Goal: Transaction & Acquisition: Purchase product/service

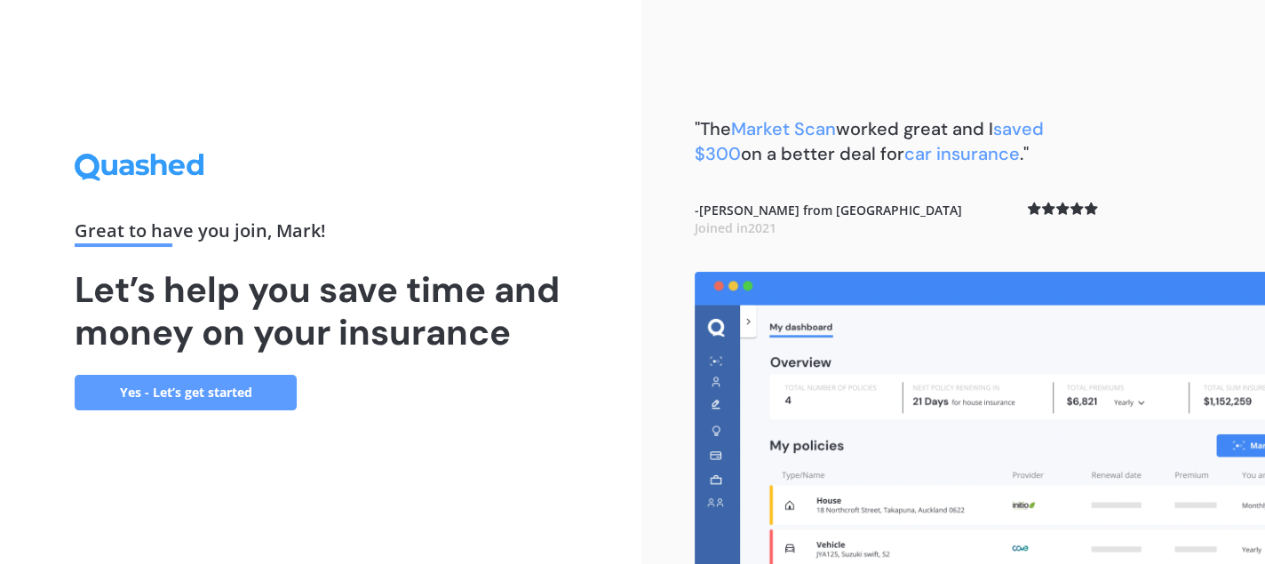
click at [161, 386] on link "Yes - Let’s get started" at bounding box center [186, 393] width 222 height 36
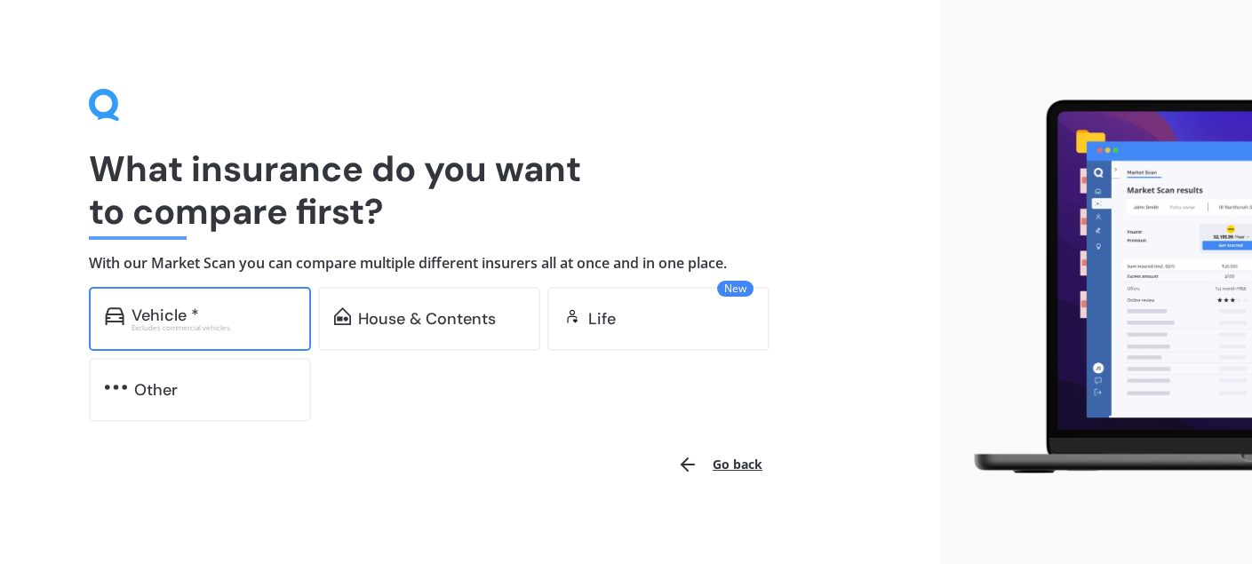
click at [194, 317] on div "Vehicle *" at bounding box center [165, 315] width 68 height 18
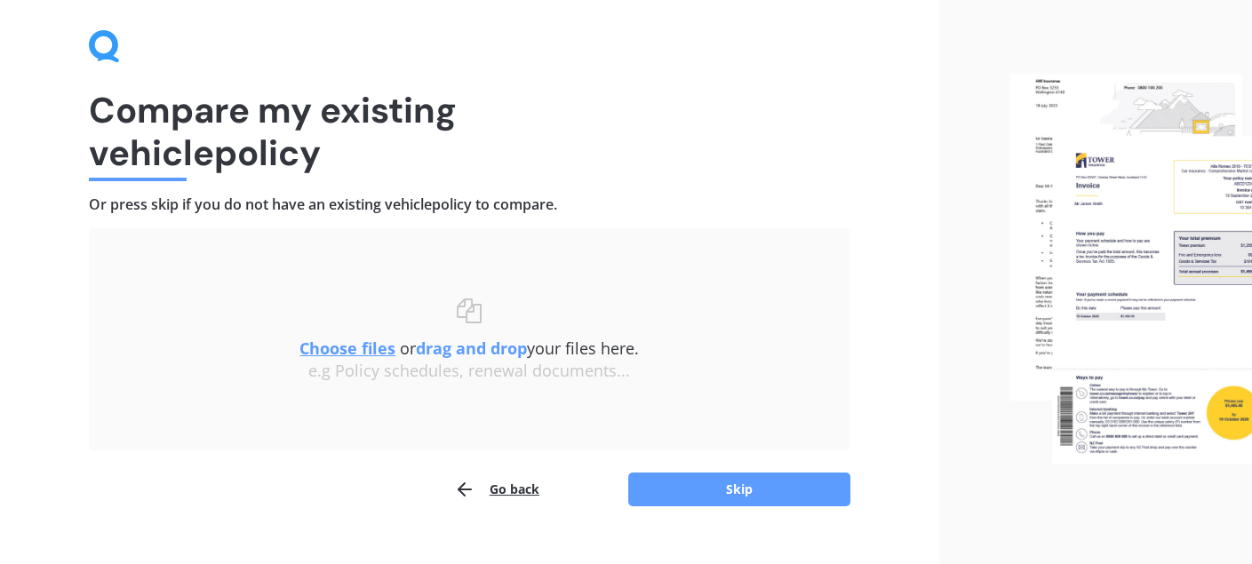
scroll to position [90, 0]
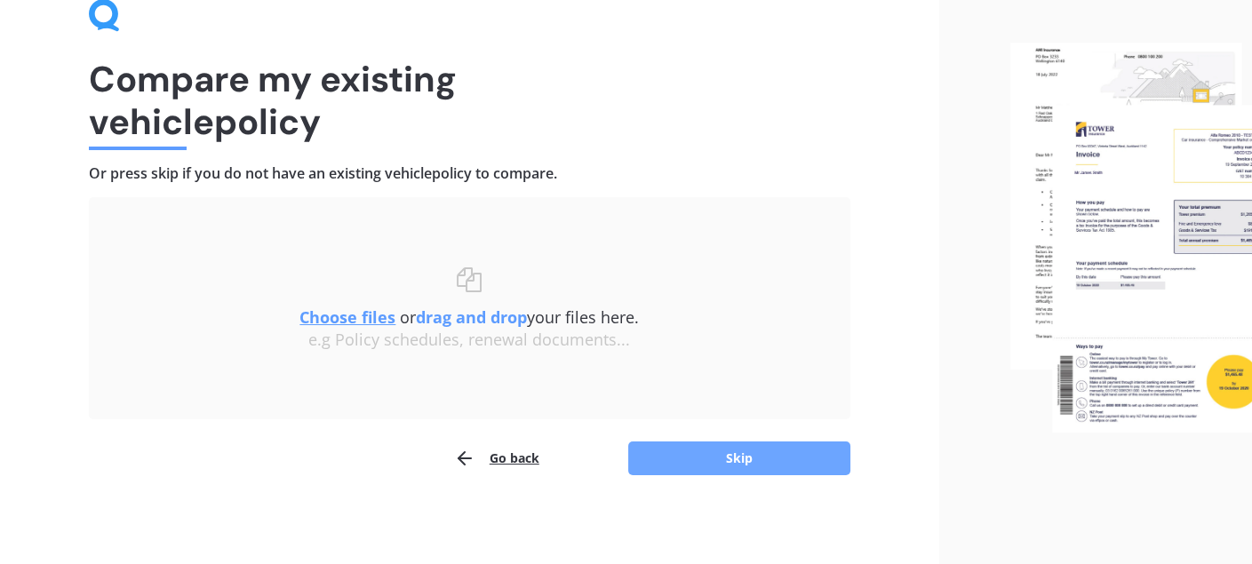
click at [716, 466] on button "Skip" at bounding box center [739, 458] width 222 height 34
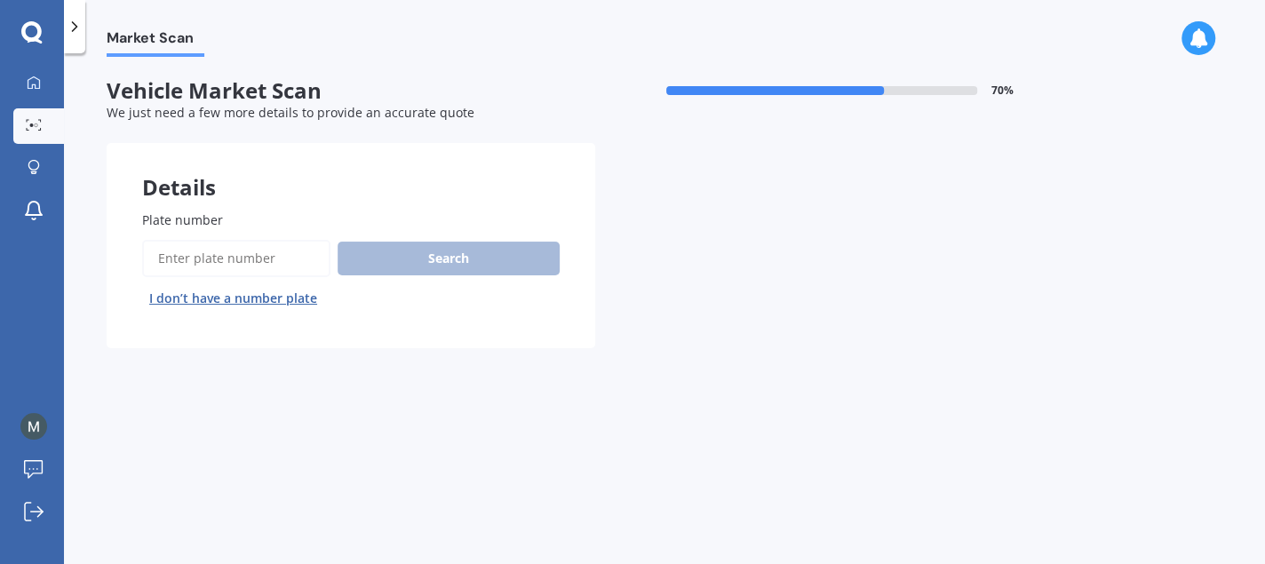
click at [231, 260] on input "Plate number" at bounding box center [236, 258] width 188 height 37
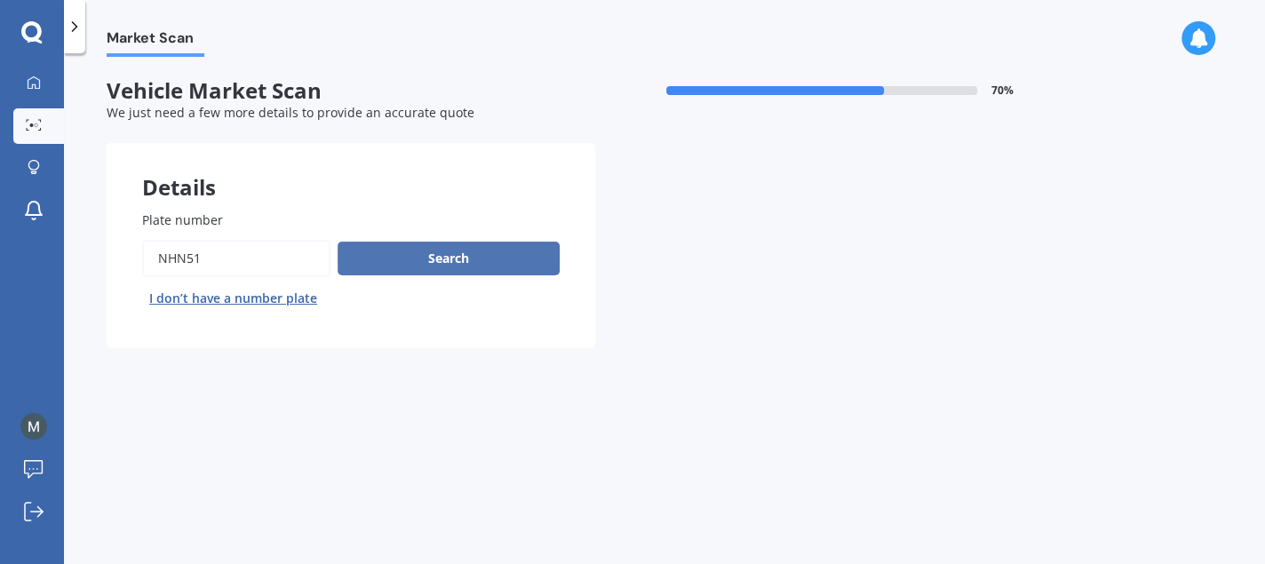
type input "Nhn51"
click at [466, 252] on button "Search" at bounding box center [449, 259] width 222 height 34
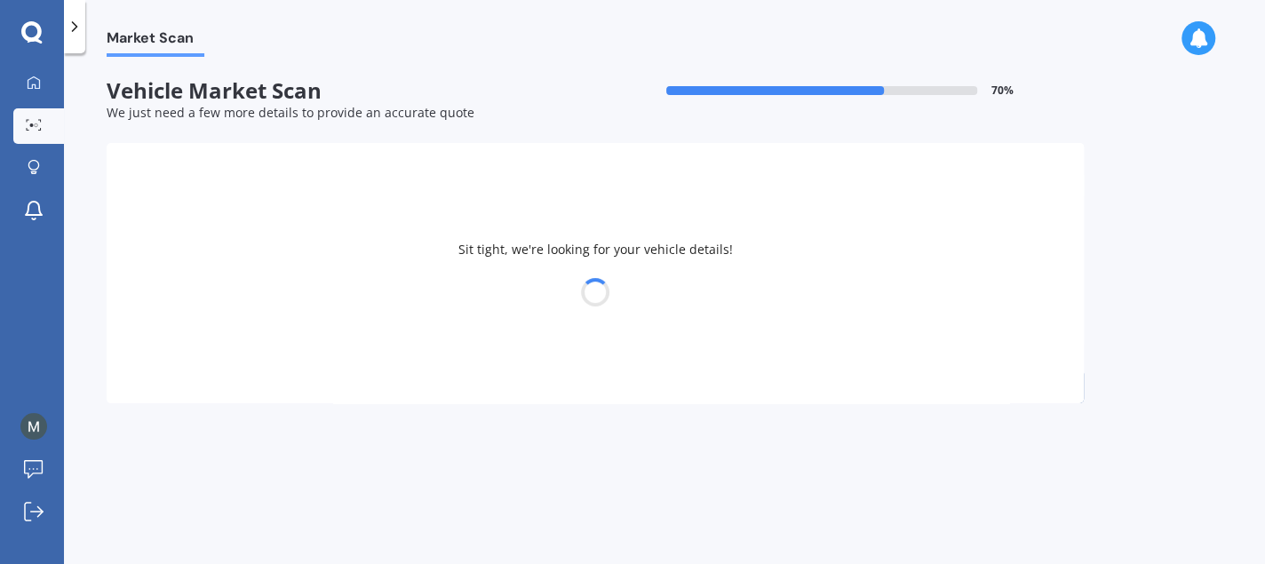
select select "MITSUBISHI"
select select "OUTLANDER"
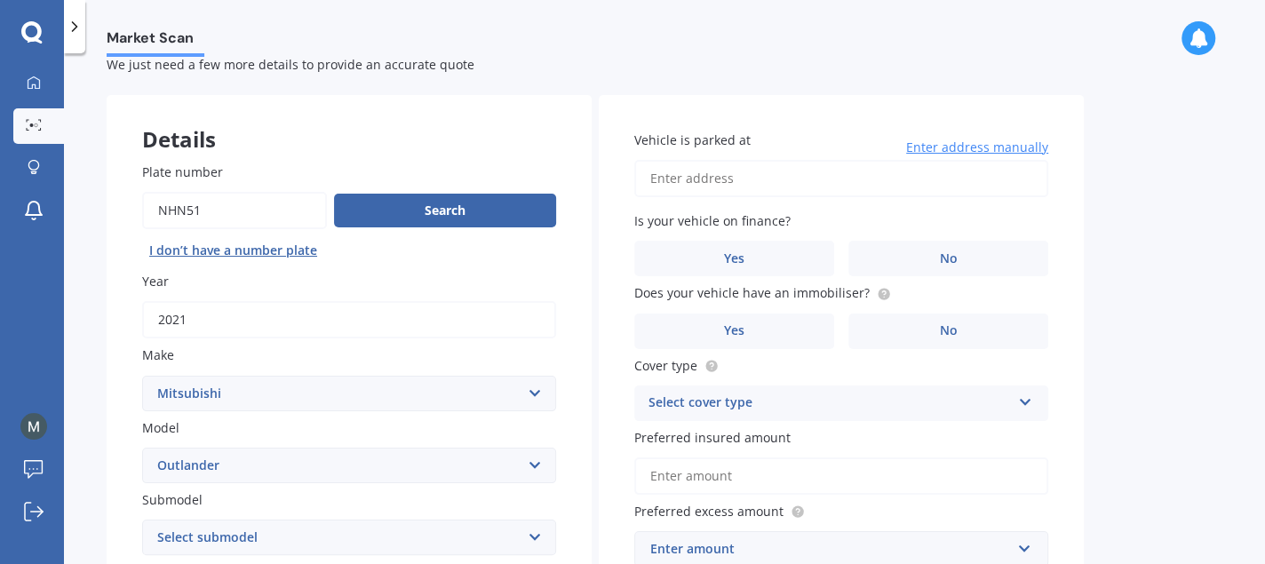
scroll to position [89, 0]
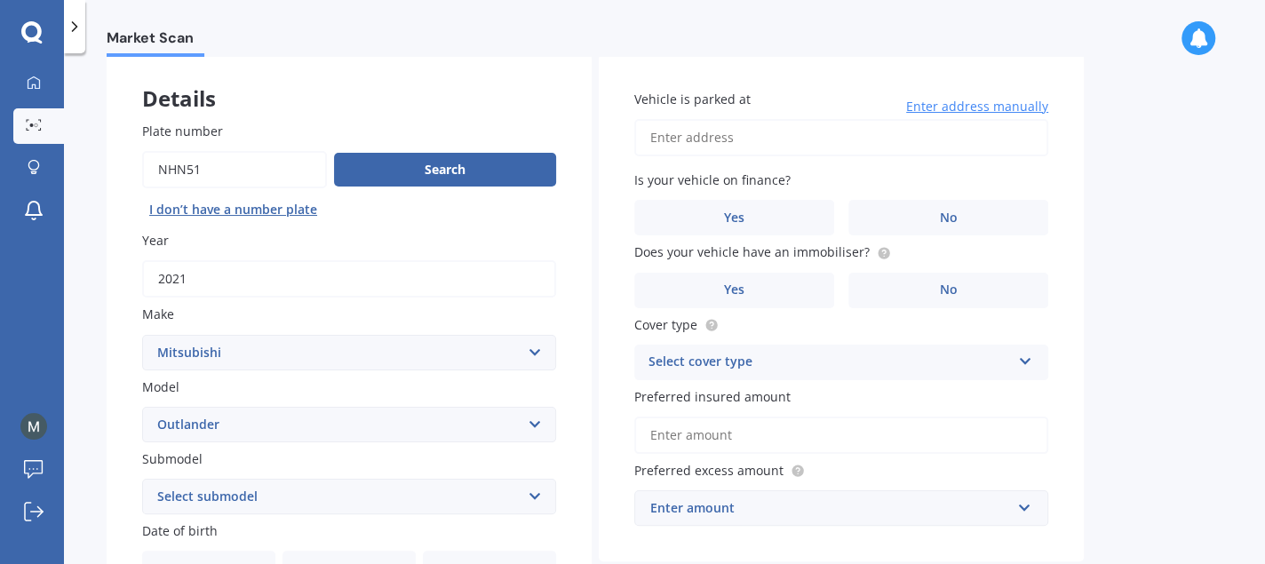
click at [533, 494] on select "Select submodel (All other) 2.4 Litre Station Wagon 3.0 Litre AWD 3.0 VRX Auto …" at bounding box center [349, 497] width 414 height 36
click at [532, 494] on select "Select submodel (All other) 2.4 Litre Station Wagon 3.0 Litre AWD 3.0 VRX Auto …" at bounding box center [349, 497] width 414 height 36
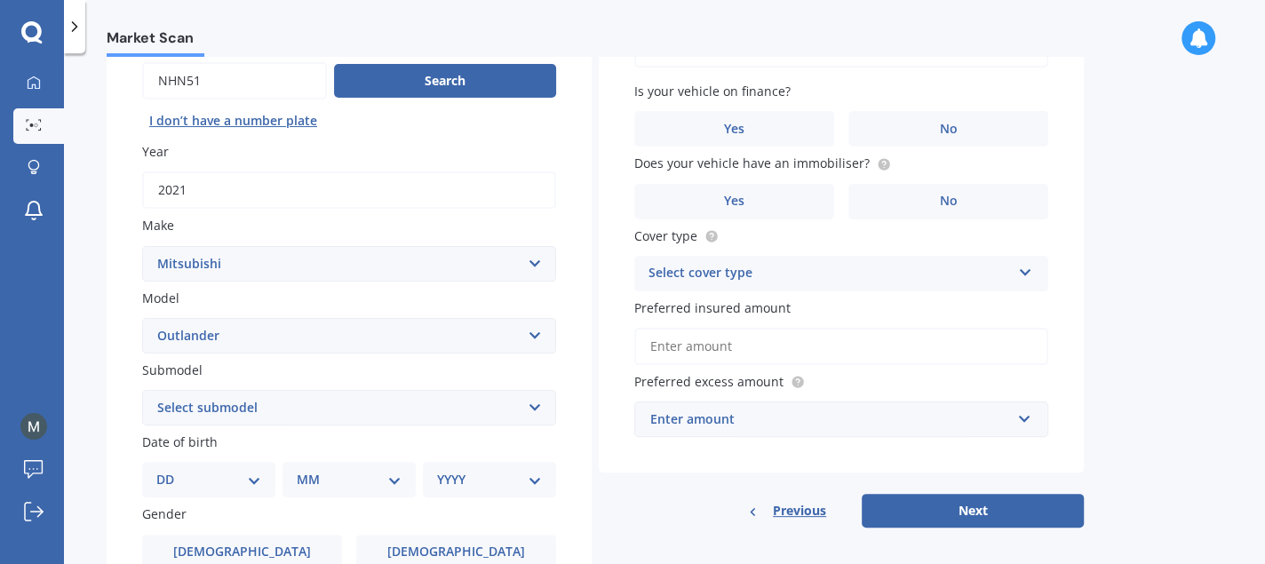
click at [538, 405] on select "Select submodel (All other) 2.4 Litre Station Wagon 3.0 Litre AWD 3.0 VRX Auto …" at bounding box center [349, 408] width 414 height 36
select select "LS 2.0P/CVT"
click at [142, 390] on select "Select submodel (All other) 2.4 Litre Station Wagon 3.0 Litre AWD 3.0 VRX Auto …" at bounding box center [349, 408] width 414 height 36
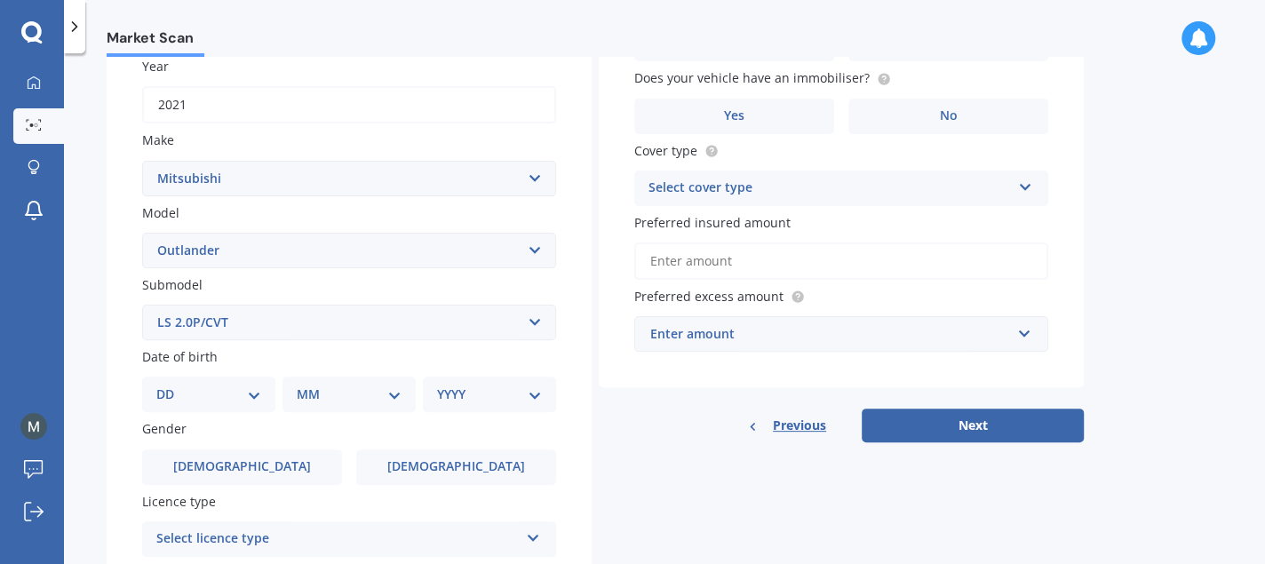
scroll to position [266, 0]
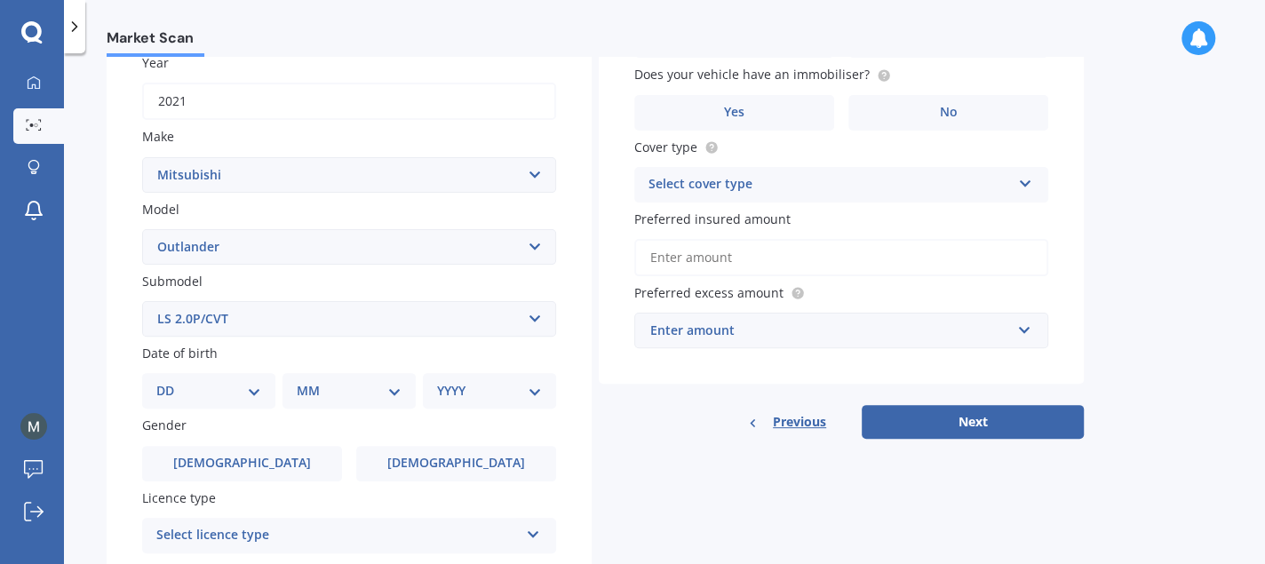
click at [254, 382] on select "DD 01 02 03 04 05 06 07 08 09 10 11 12 13 14 15 16 17 18 19 20 21 22 23 24 25 2…" at bounding box center [208, 391] width 105 height 20
select select "18"
click at [170, 381] on select "DD 01 02 03 04 05 06 07 08 09 10 11 12 13 14 15 16 17 18 19 20 21 22 23 24 25 2…" at bounding box center [208, 391] width 105 height 20
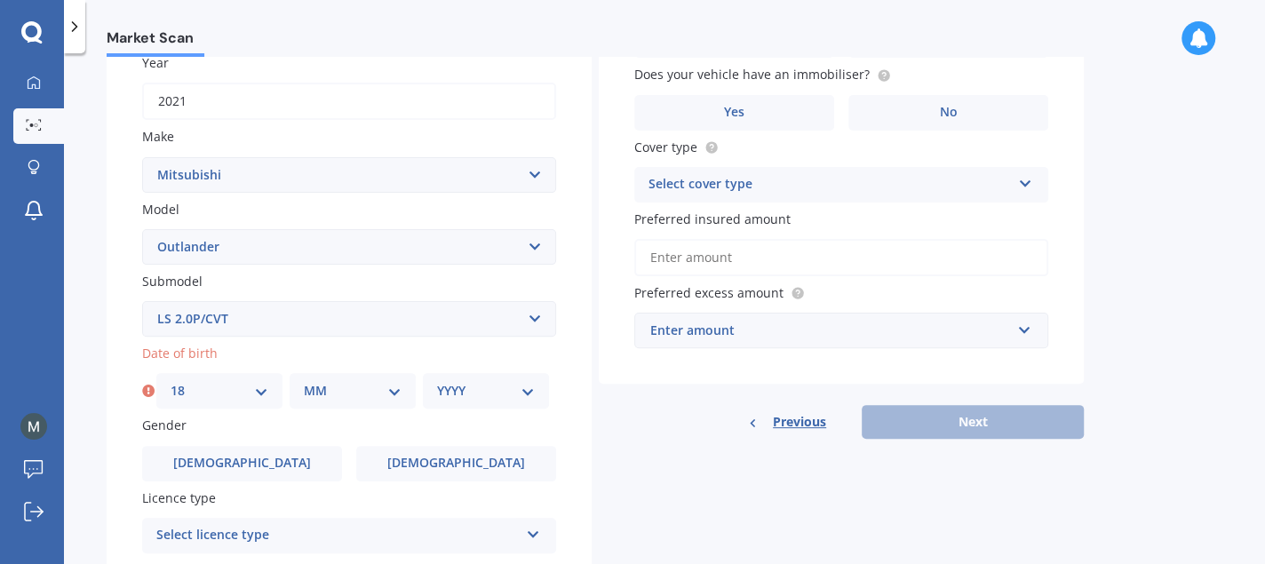
click at [383, 375] on div "MM 01 02 03 04 05 06 07 08 09 10 11 12" at bounding box center [353, 391] width 126 height 36
click at [388, 386] on select "MM 01 02 03 04 05 06 07 08 09 10 11 12" at bounding box center [353, 391] width 98 height 20
select select "07"
click at [304, 381] on select "MM 01 02 03 04 05 06 07 08 09 10 11 12" at bounding box center [353, 391] width 98 height 20
click at [507, 390] on select "YYYY 2025 2024 2023 2022 2021 2020 2019 2018 2017 2016 2015 2014 2013 2012 2011…" at bounding box center [486, 391] width 98 height 20
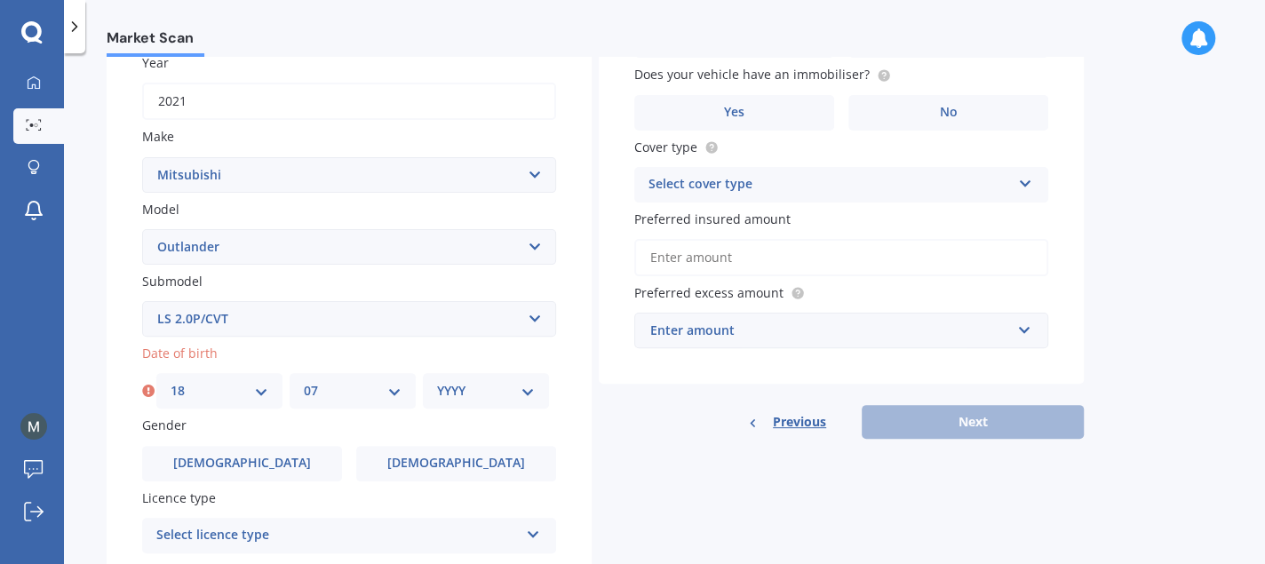
select select "1980"
click at [437, 381] on select "YYYY 2025 2024 2023 2022 2021 2020 2019 2018 2017 2016 2015 2014 2013 2012 2011…" at bounding box center [486, 391] width 98 height 20
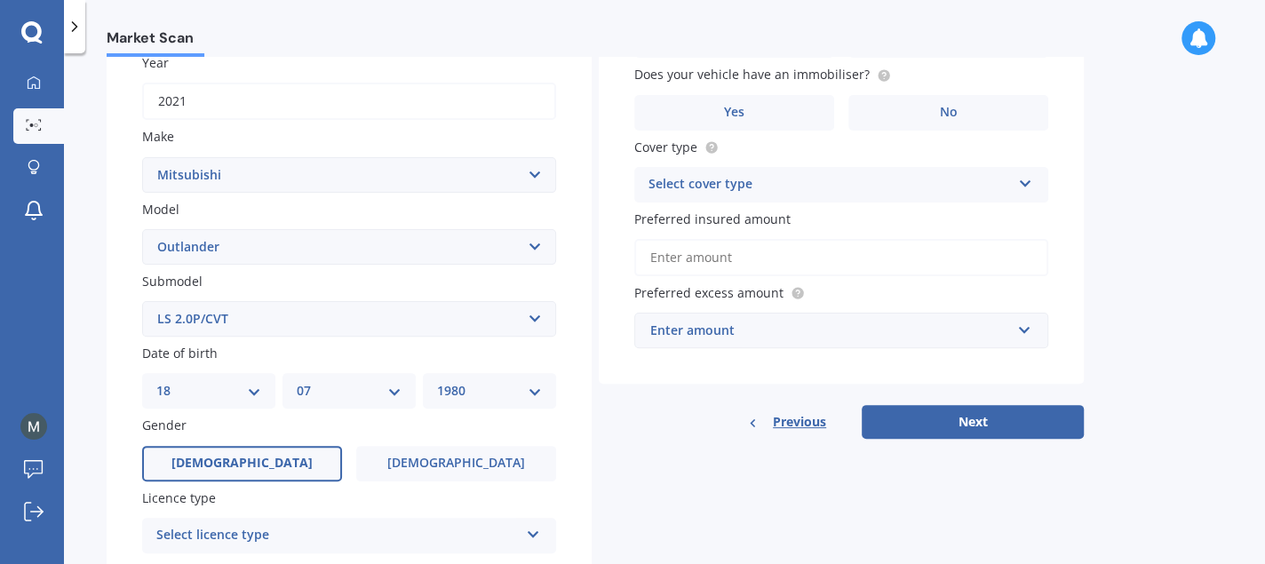
click at [193, 461] on label "[DEMOGRAPHIC_DATA]" at bounding box center [242, 464] width 200 height 36
click at [0, 0] on input "[DEMOGRAPHIC_DATA]" at bounding box center [0, 0] width 0 height 0
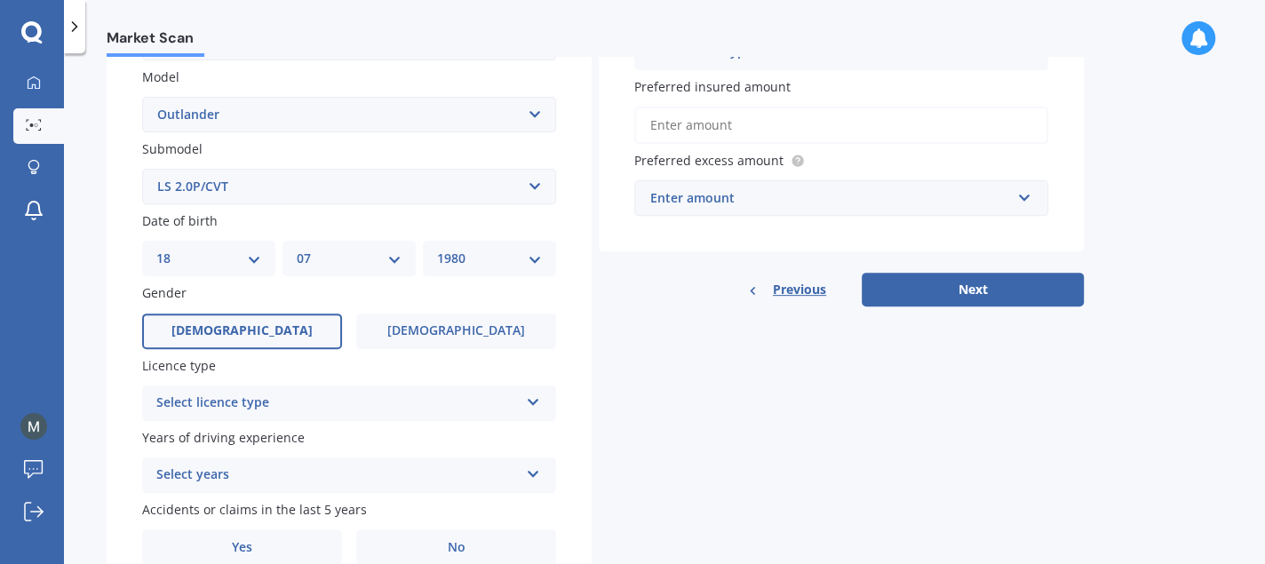
scroll to position [444, 0]
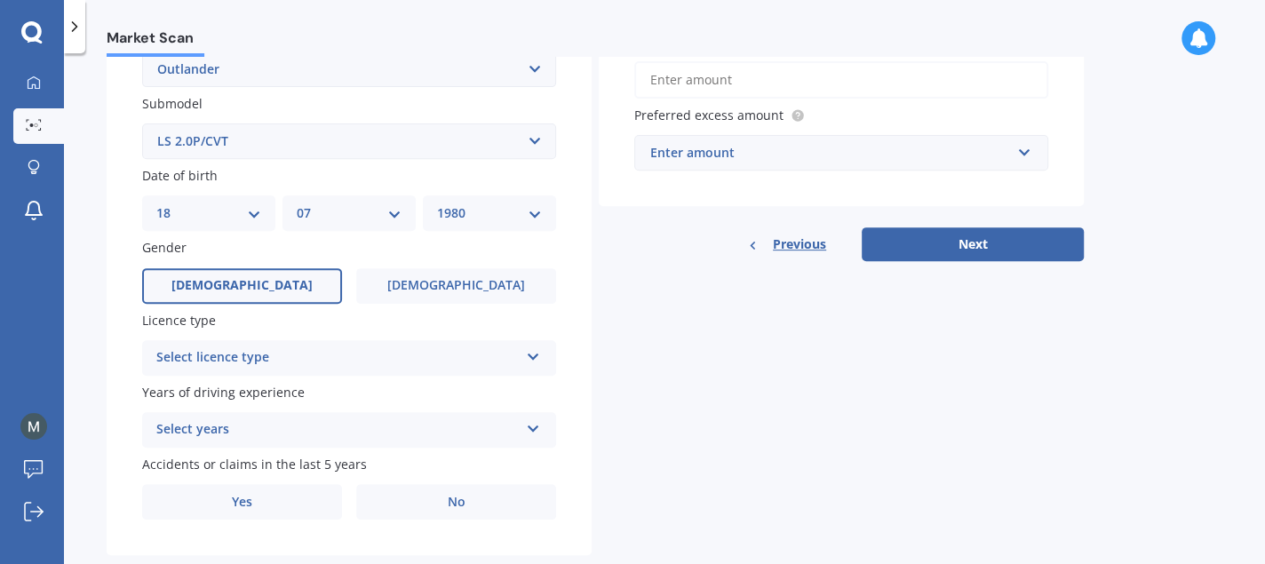
click at [499, 367] on div "Select licence type NZ Full NZ Restricted NZ Learners [GEOGRAPHIC_DATA] [GEOGRA…" at bounding box center [349, 358] width 414 height 36
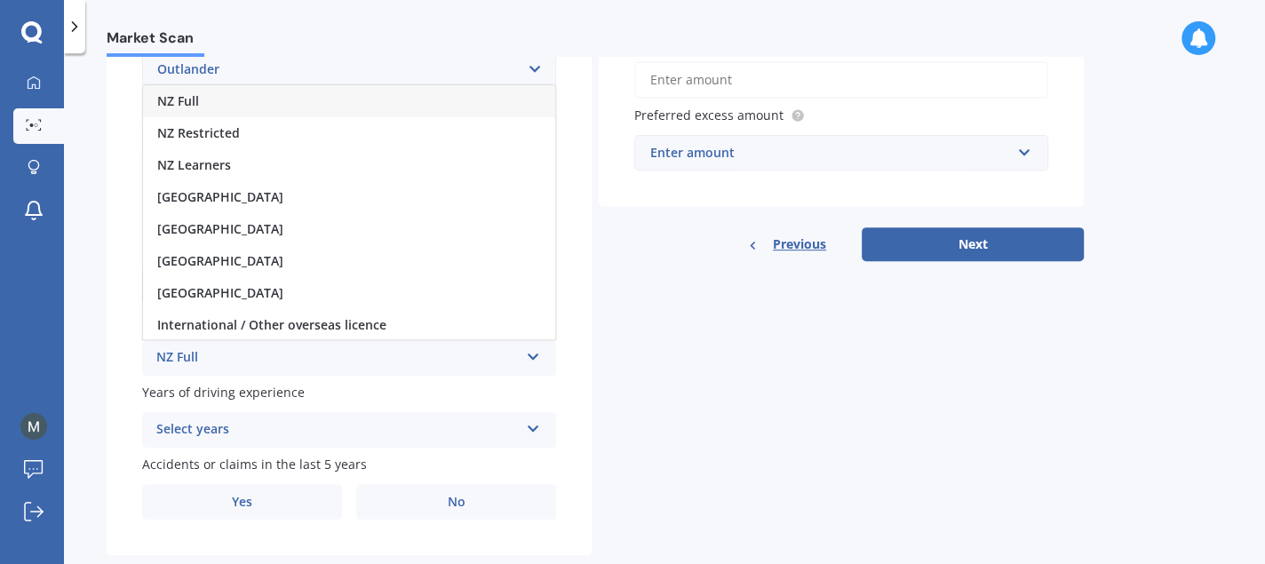
click at [205, 98] on div "NZ Full" at bounding box center [349, 101] width 412 height 32
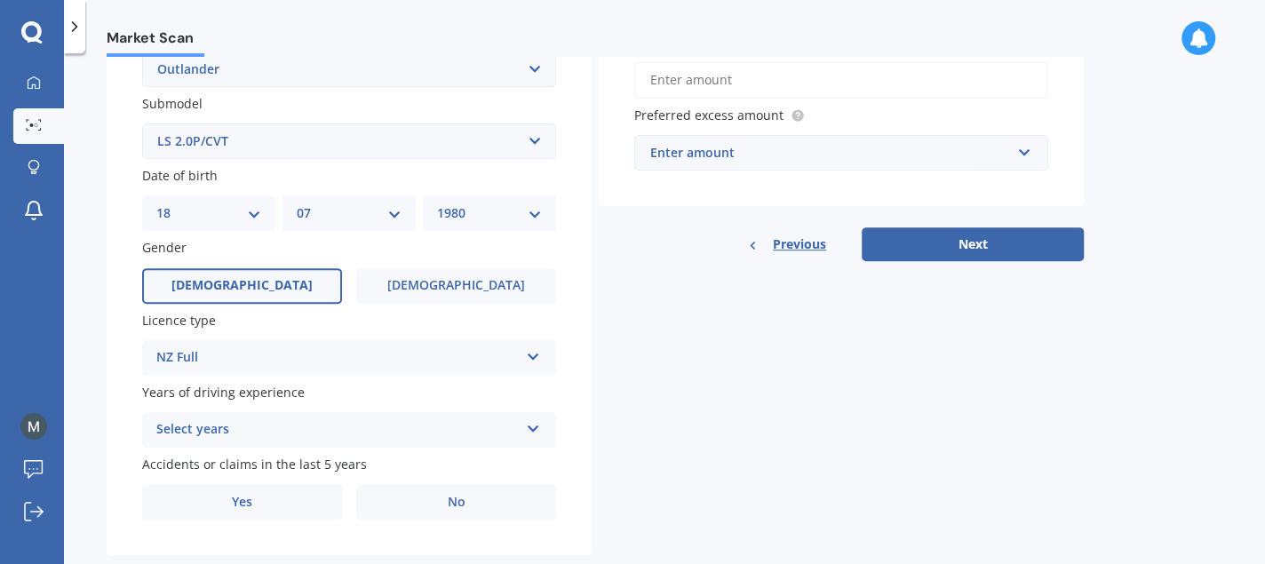
click at [530, 431] on icon at bounding box center [533, 425] width 15 height 12
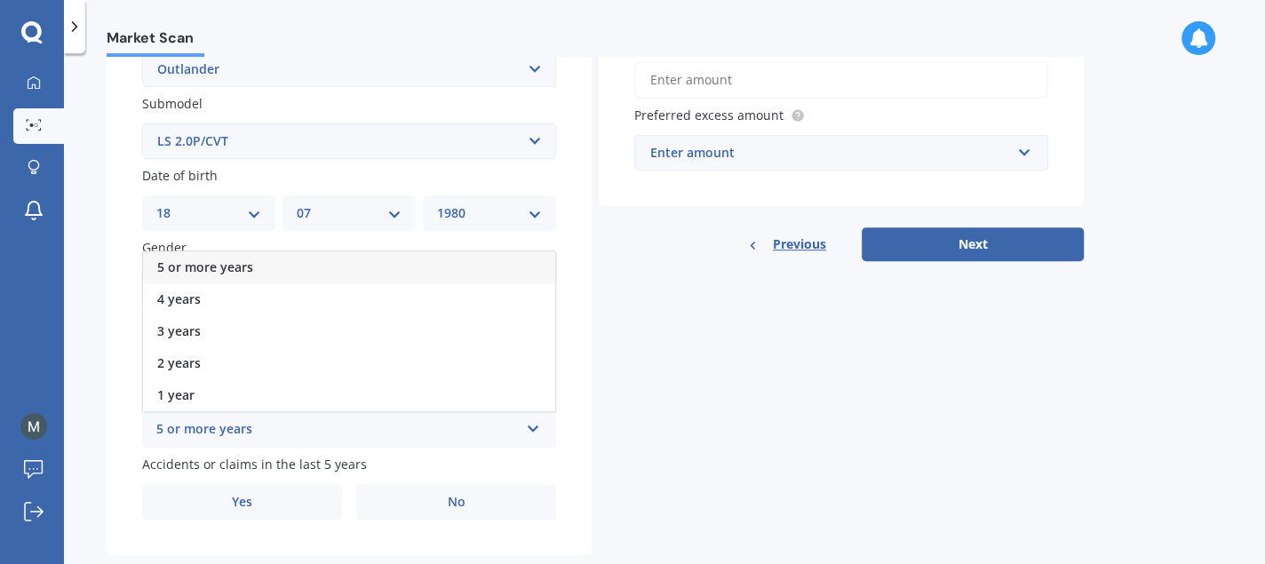
click at [246, 262] on span "5 or more years" at bounding box center [205, 267] width 96 height 17
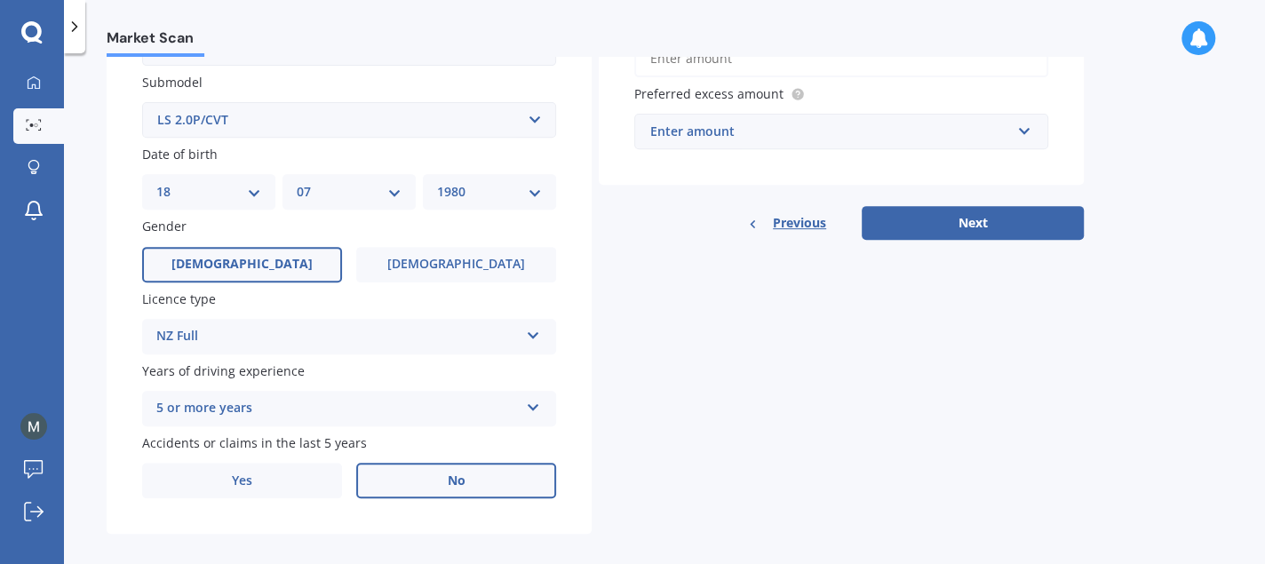
scroll to position [477, 0]
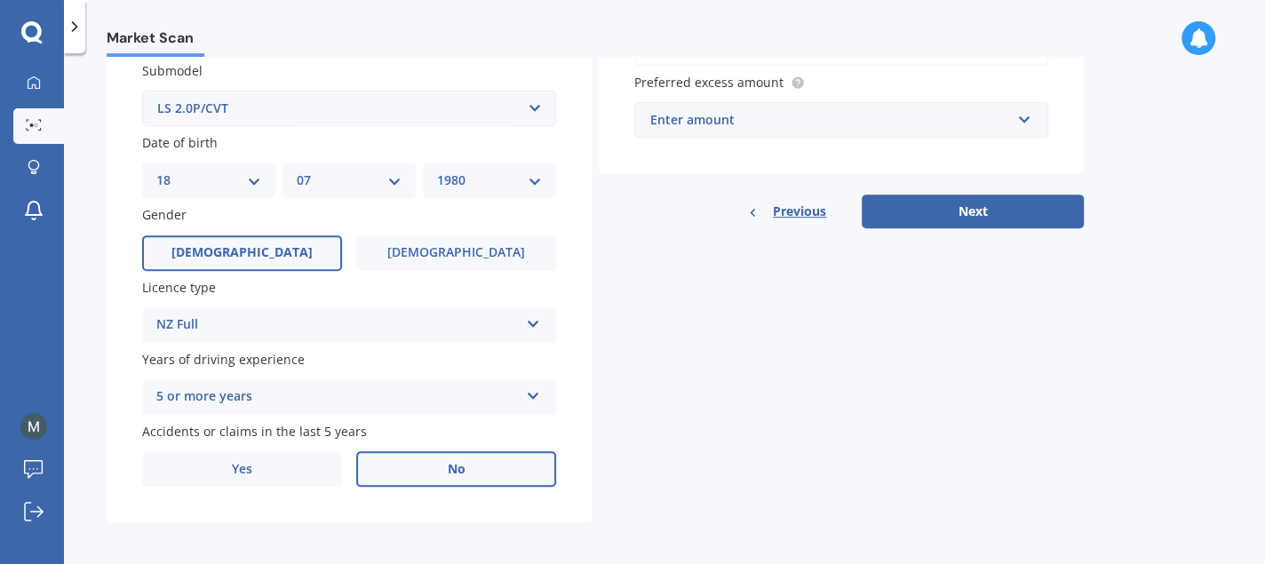
click at [469, 460] on label "No" at bounding box center [456, 469] width 200 height 36
click at [0, 0] on input "No" at bounding box center [0, 0] width 0 height 0
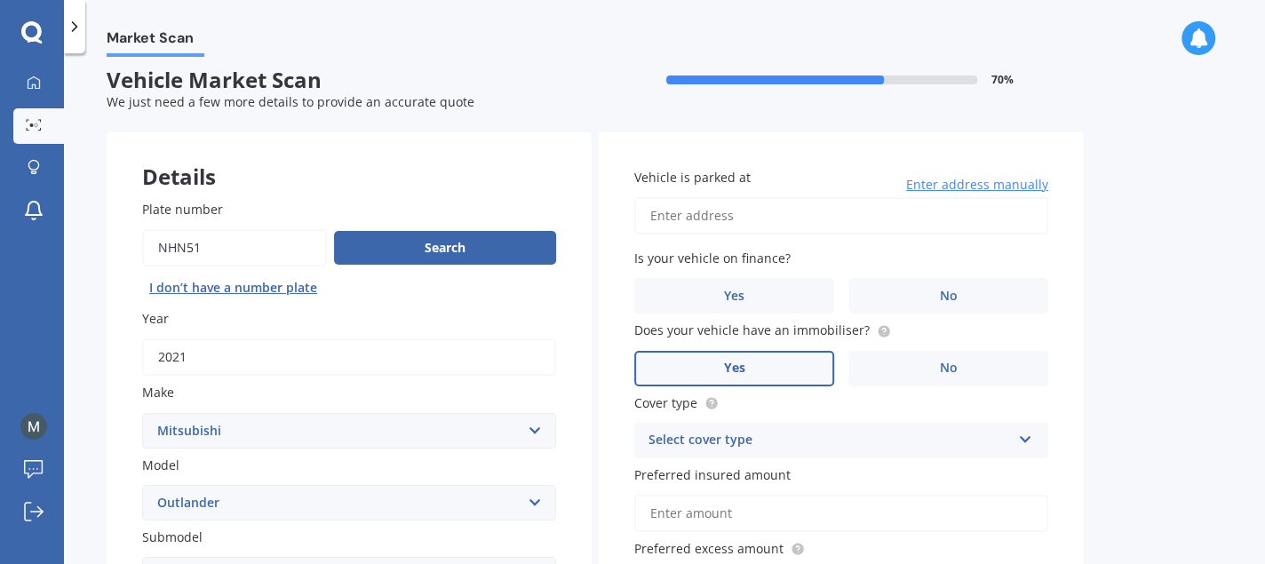
scroll to position [0, 0]
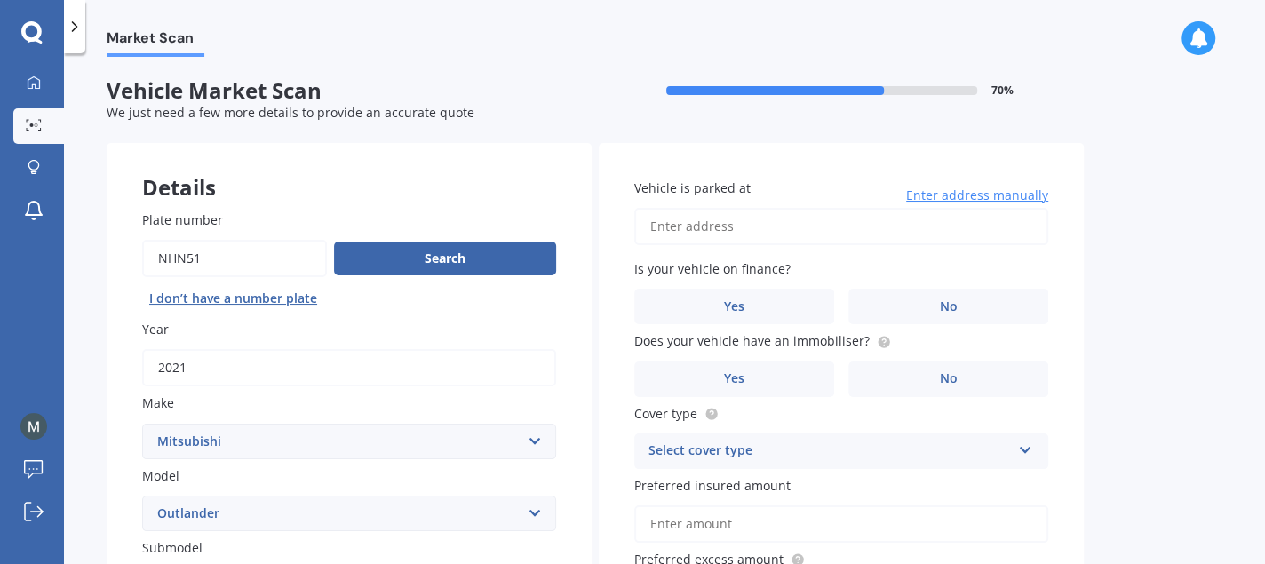
click at [784, 228] on input "Vehicle is parked at" at bounding box center [841, 226] width 414 height 37
type input "19 neems placeAuckland Manurewa 2102"
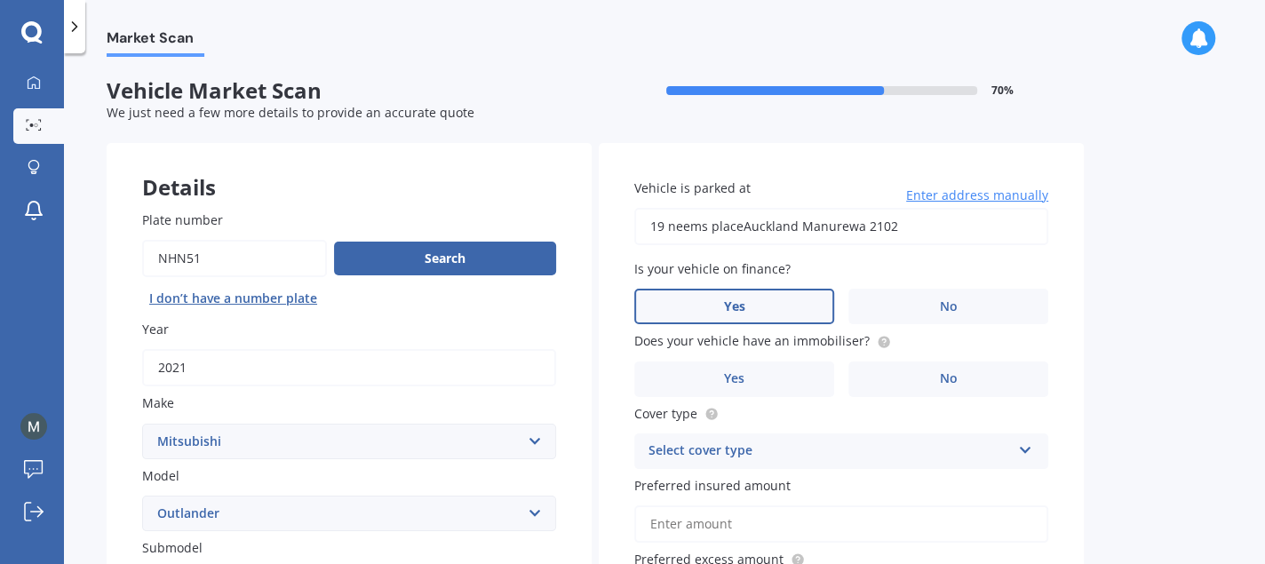
click at [799, 298] on label "Yes" at bounding box center [734, 307] width 200 height 36
click at [0, 0] on input "Yes" at bounding box center [0, 0] width 0 height 0
click at [879, 377] on label "No" at bounding box center [948, 380] width 200 height 36
click at [0, 0] on input "No" at bounding box center [0, 0] width 0 height 0
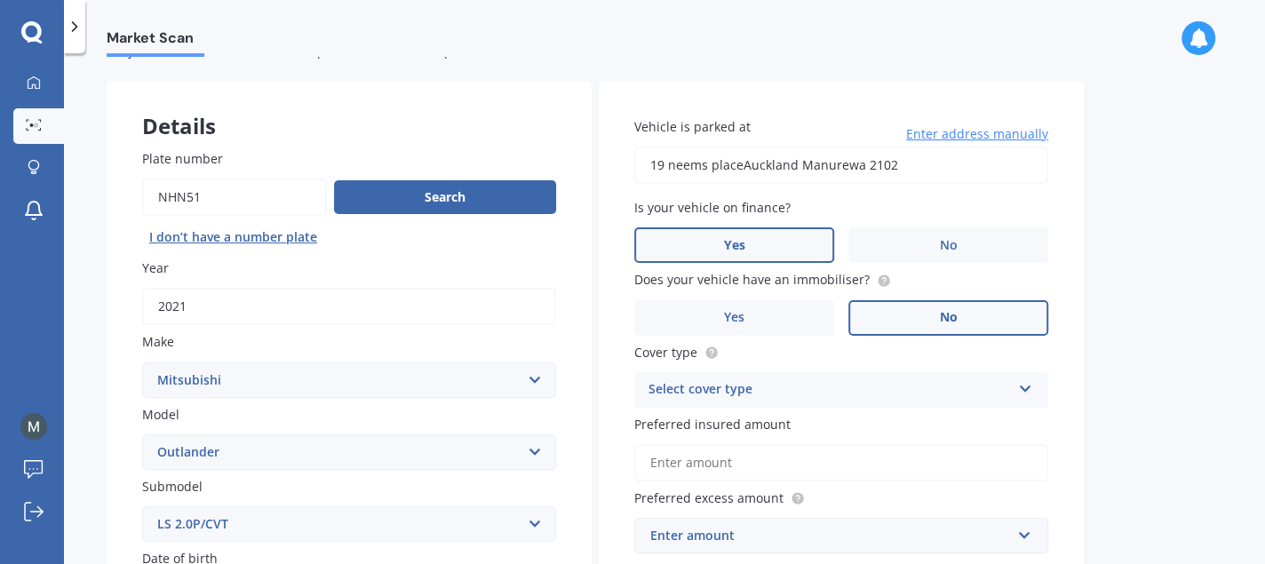
scroll to position [89, 0]
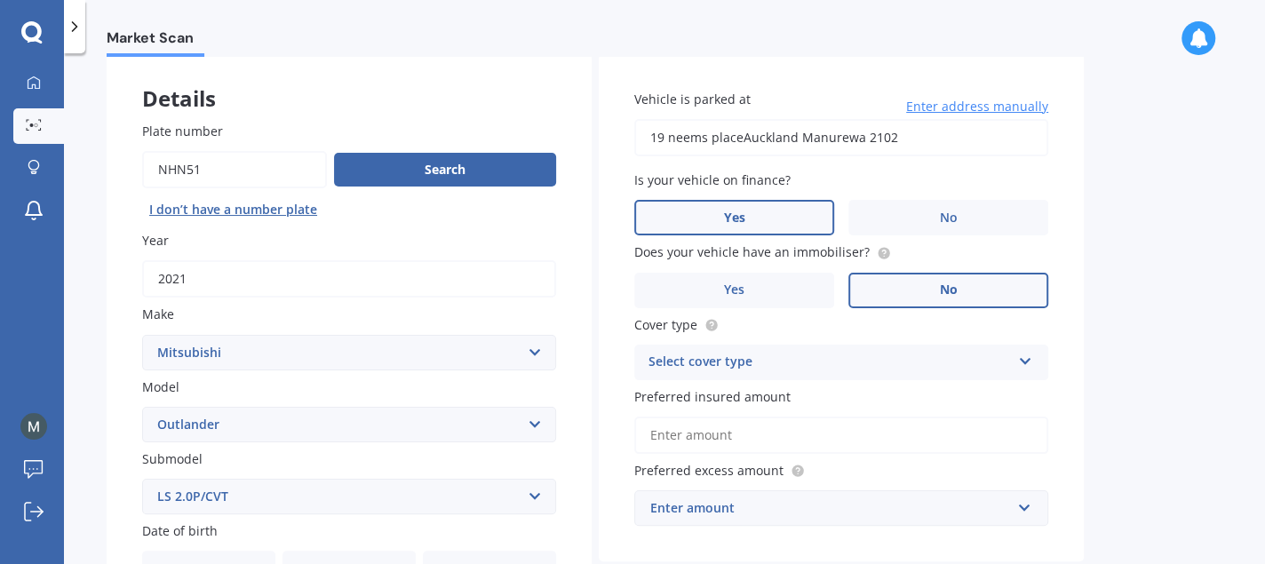
click at [895, 362] on div "Select cover type" at bounding box center [829, 362] width 362 height 21
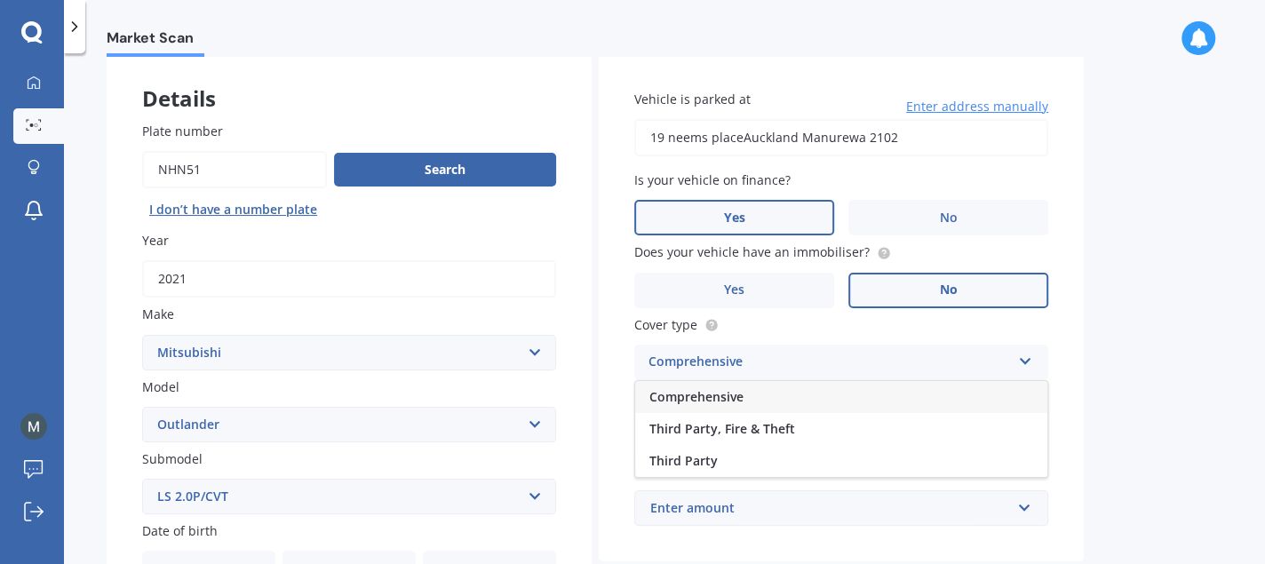
click at [732, 394] on span "Comprehensive" at bounding box center [696, 396] width 94 height 17
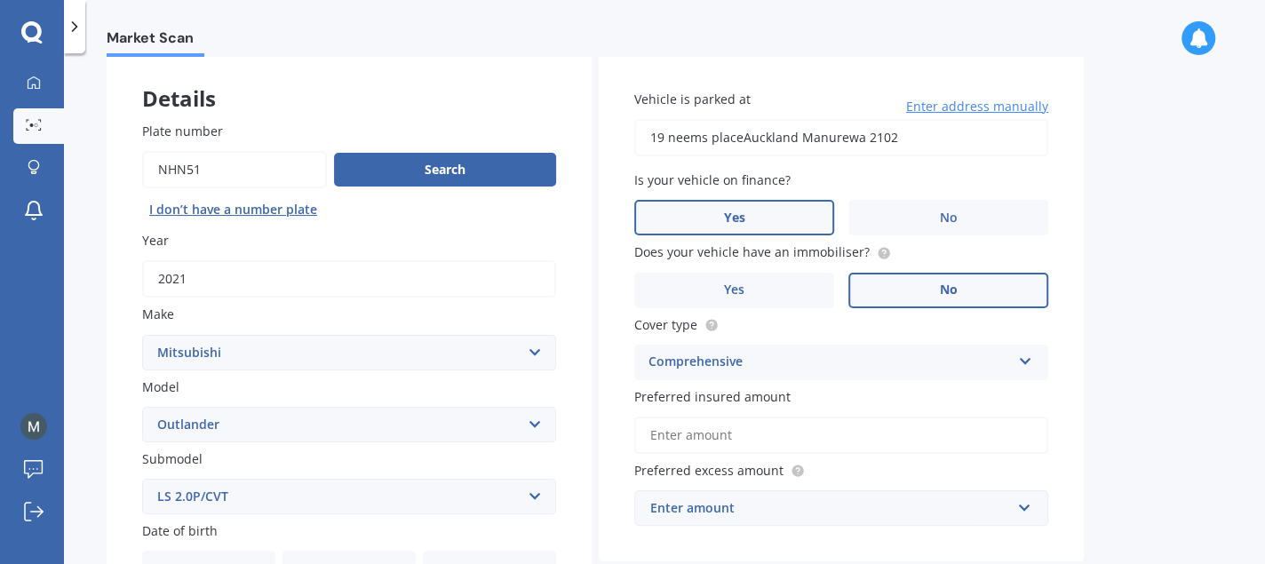
scroll to position [178, 0]
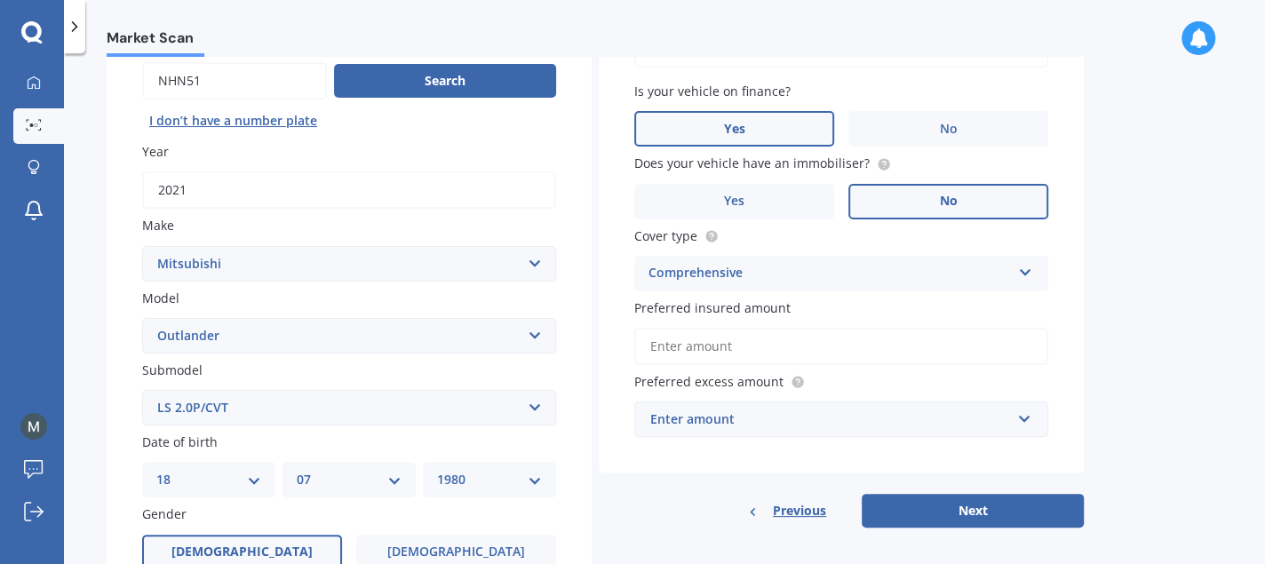
click at [794, 338] on input "Preferred insured amount" at bounding box center [841, 346] width 414 height 37
click at [675, 339] on input "Preferred insured amount" at bounding box center [841, 346] width 414 height 37
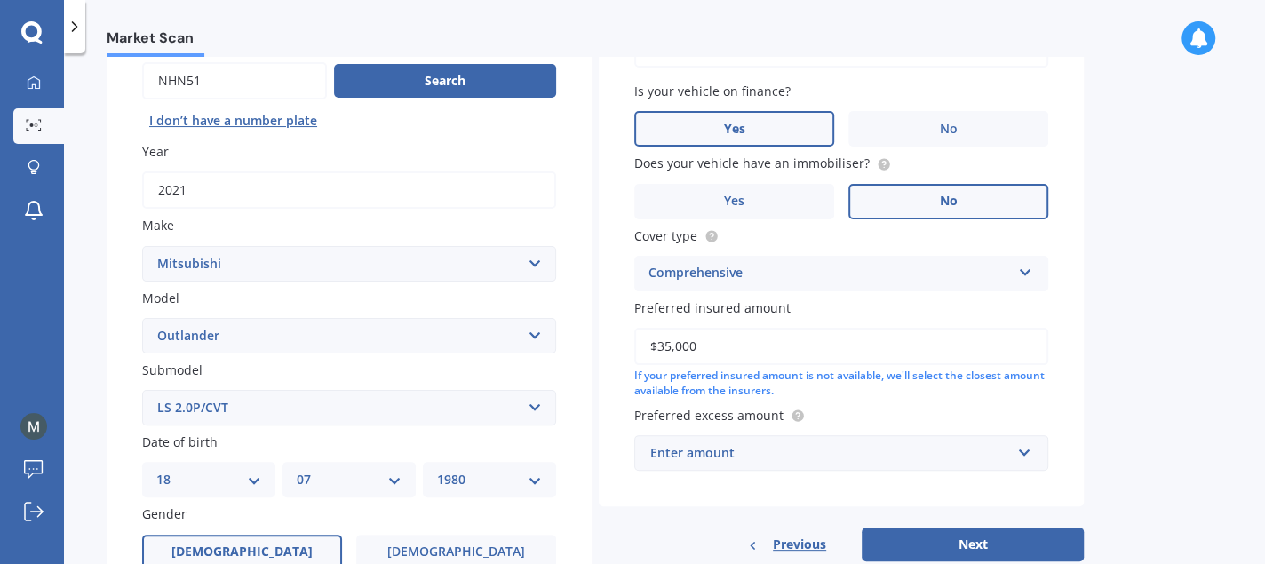
type input "$35,000"
click at [1004, 461] on input "text" at bounding box center [835, 453] width 398 height 34
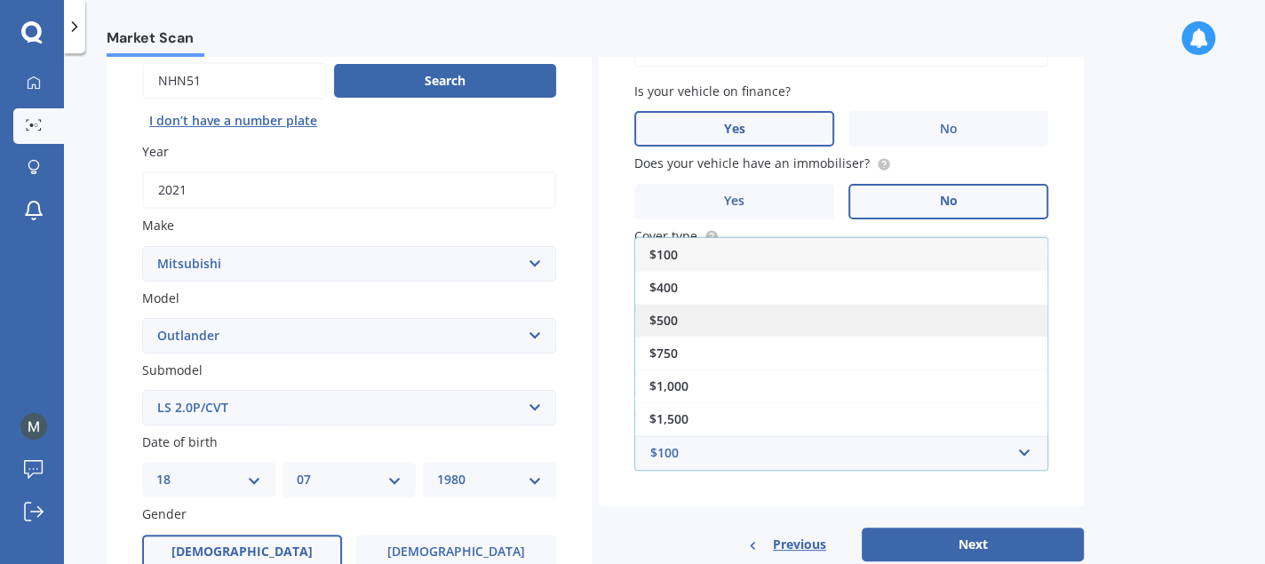
click at [732, 308] on div "$500" at bounding box center [841, 320] width 412 height 33
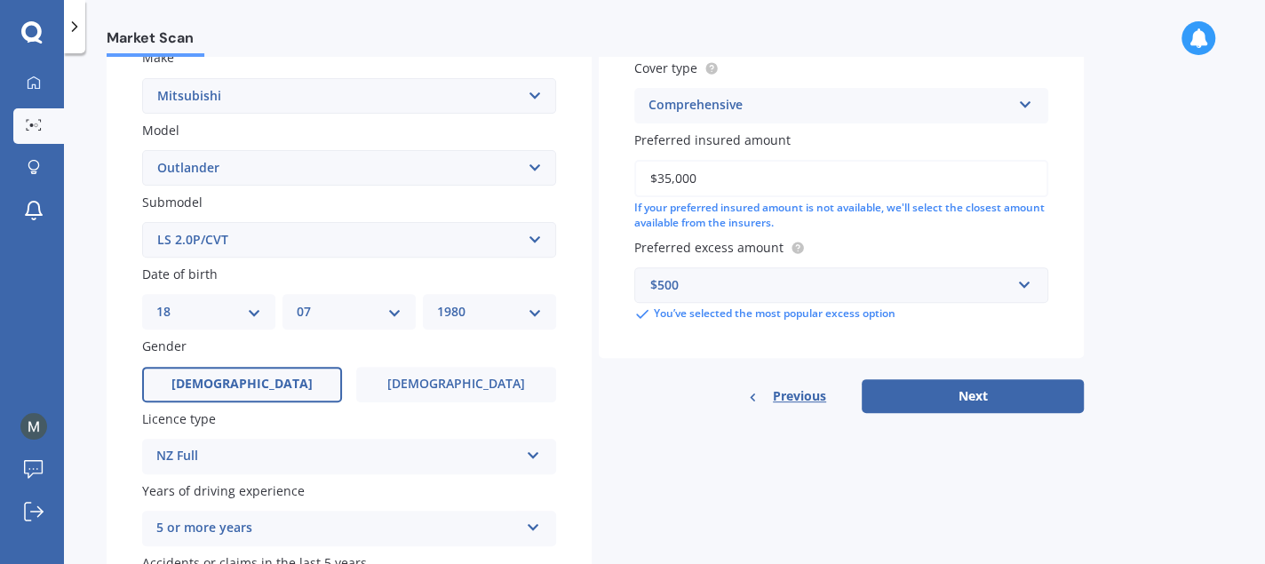
scroll to position [355, 0]
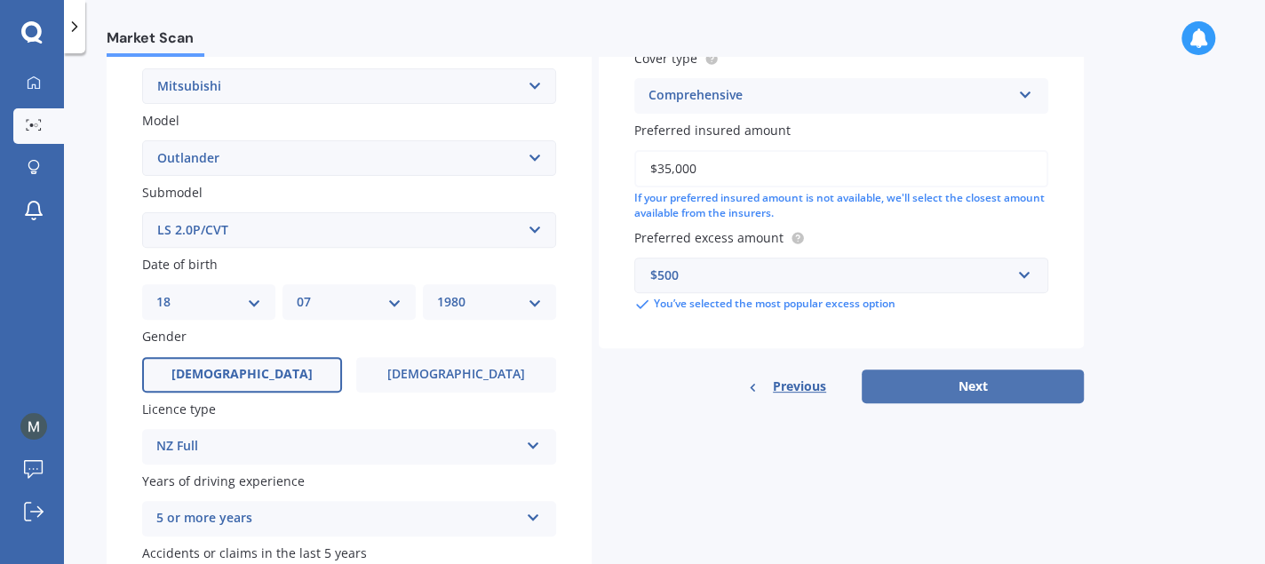
click at [970, 394] on button "Next" at bounding box center [973, 387] width 222 height 34
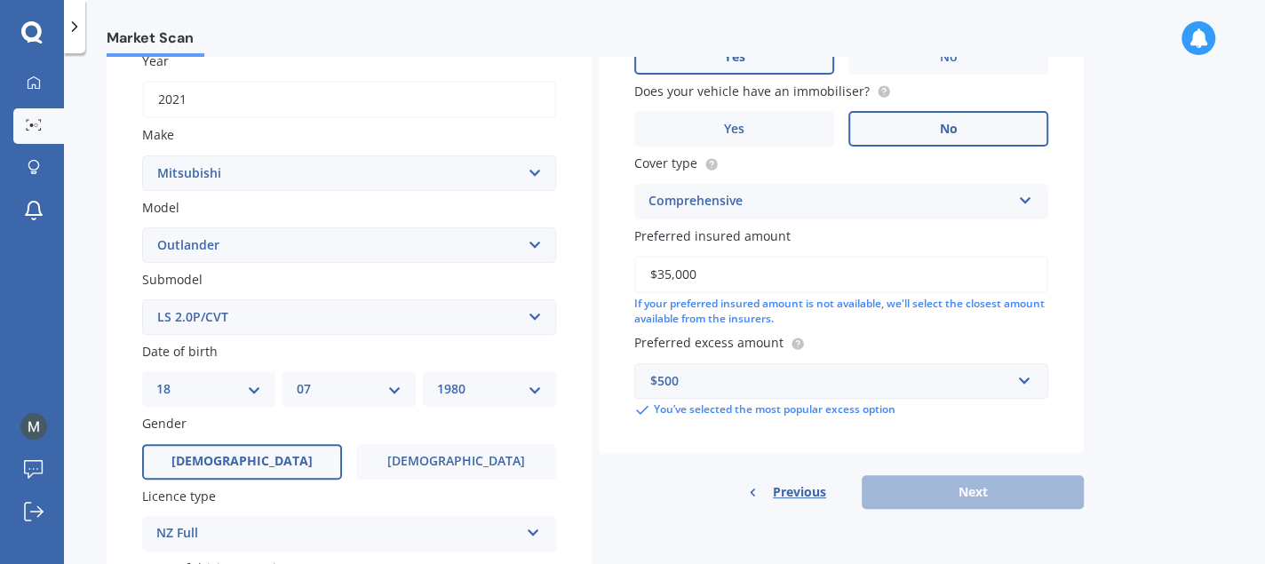
scroll to position [122, 0]
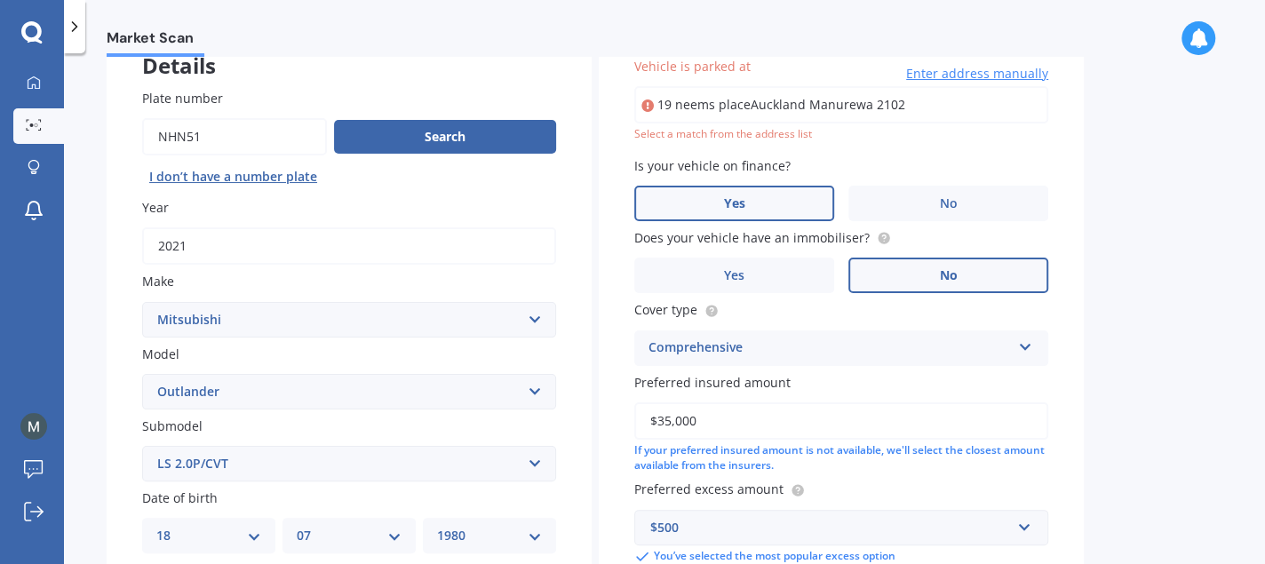
click at [921, 105] on input "19 neems placeAuckland Manurewa 2102" at bounding box center [841, 104] width 414 height 37
click at [1188, 245] on div "Market Scan Vehicle Market Scan 70 % We just need a few more details to provide…" at bounding box center [664, 312] width 1201 height 511
click at [911, 97] on input "19 Neems Place ManurewaAuckland 2102" at bounding box center [841, 104] width 414 height 37
click at [929, 105] on input "19 Neems Place ManurewaAuckland 2102" at bounding box center [841, 104] width 414 height 37
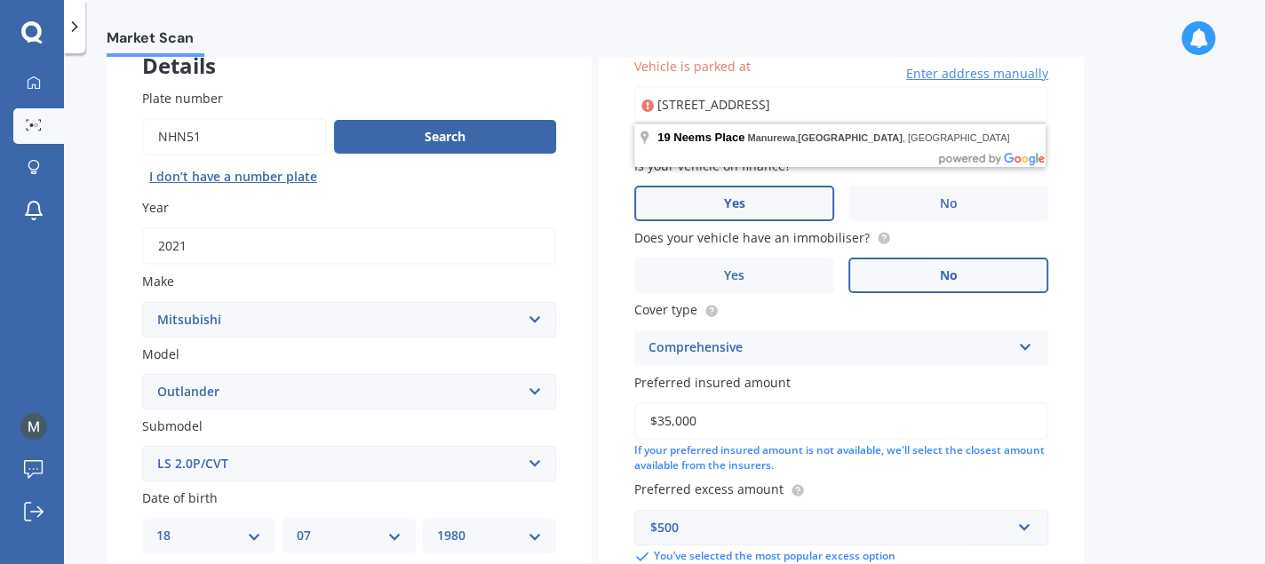
type input "[STREET_ADDRESS]"
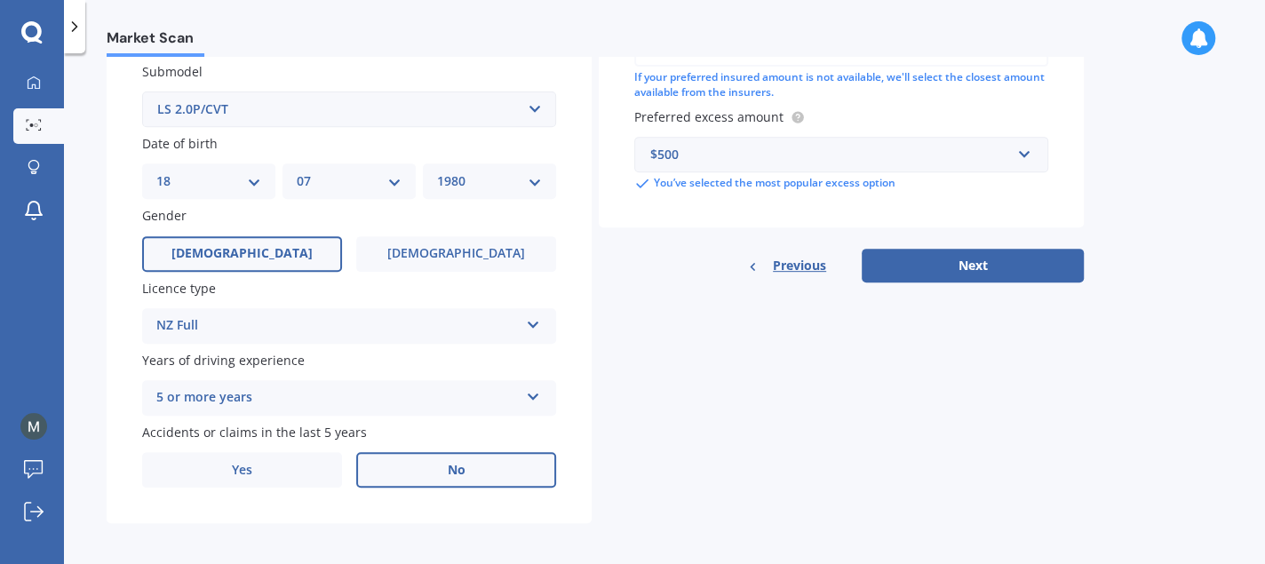
scroll to position [477, 0]
click at [1013, 273] on button "Next" at bounding box center [973, 265] width 222 height 34
select select "18"
select select "07"
select select "1980"
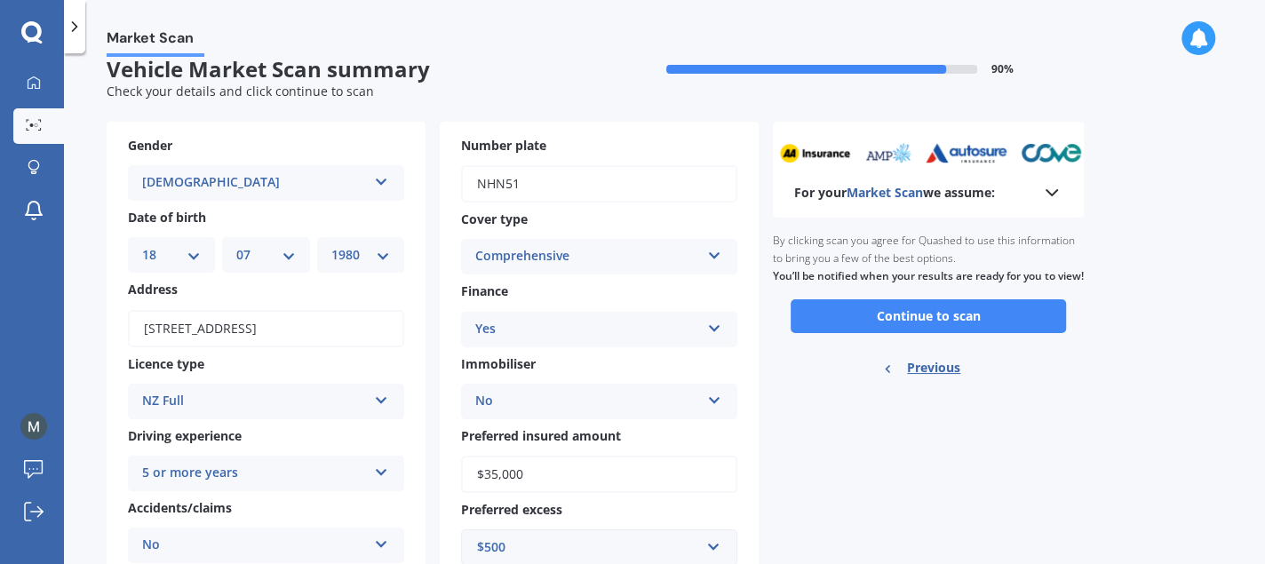
scroll to position [0, 0]
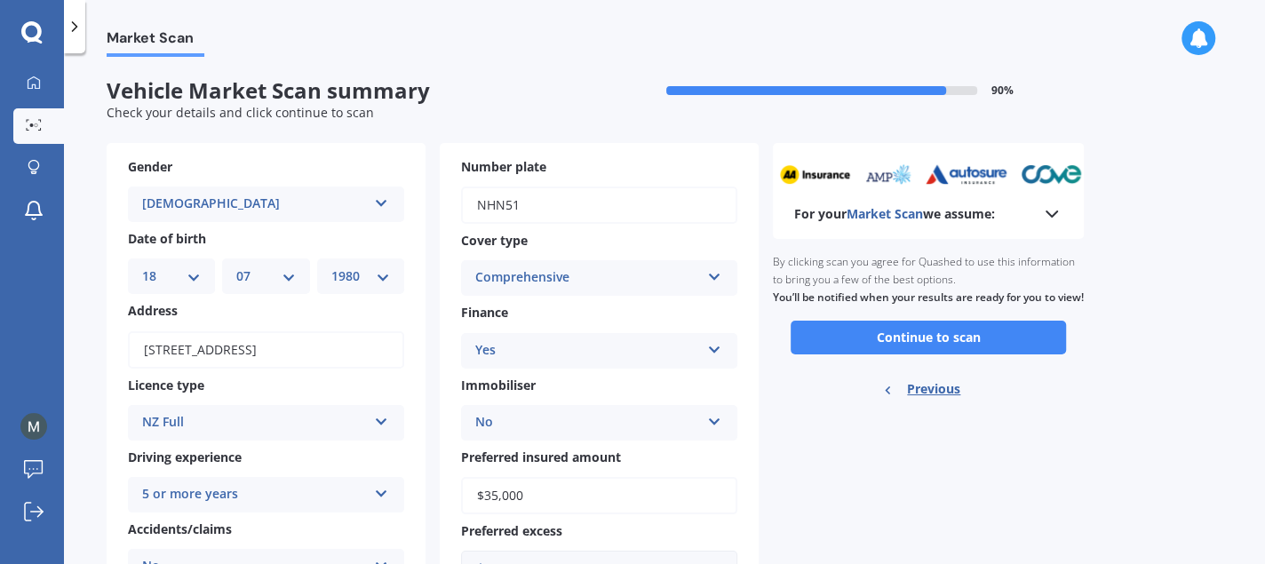
click at [944, 352] on button "Continue to scan" at bounding box center [928, 338] width 275 height 34
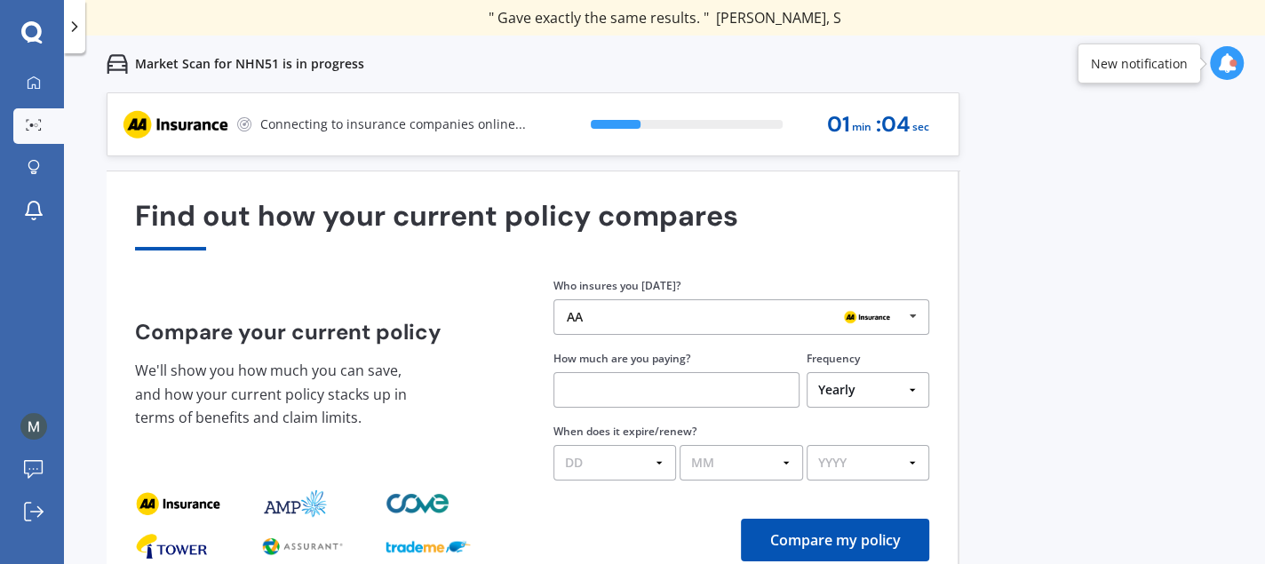
click at [918, 319] on icon at bounding box center [912, 316] width 27 height 33
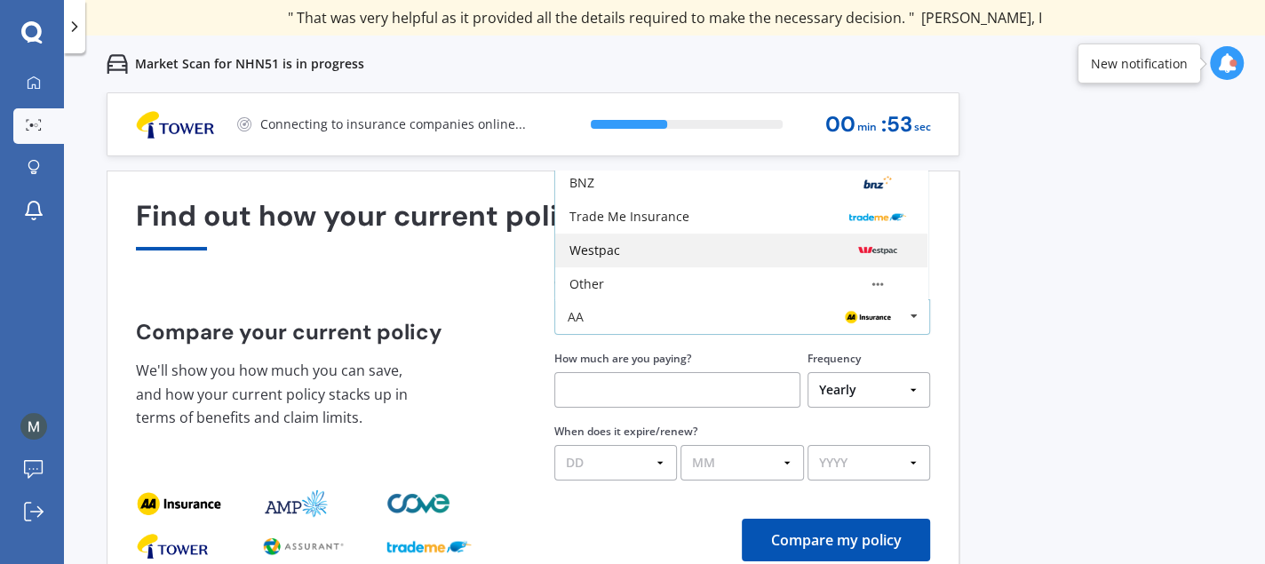
scroll to position [25, 0]
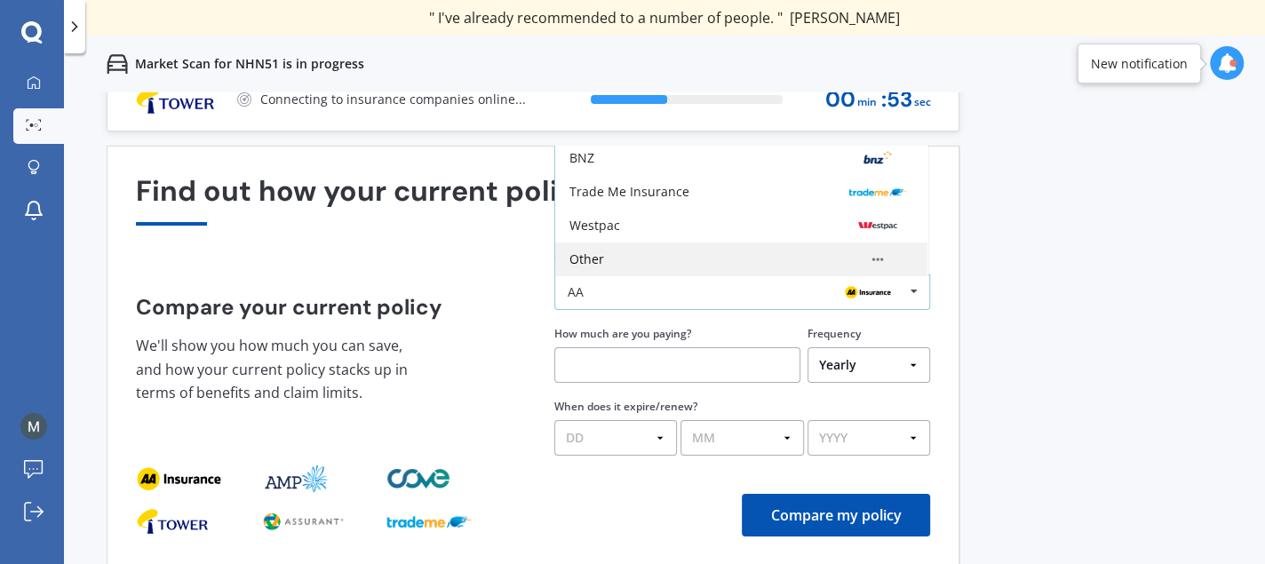
click at [634, 255] on div "Other" at bounding box center [741, 259] width 344 height 14
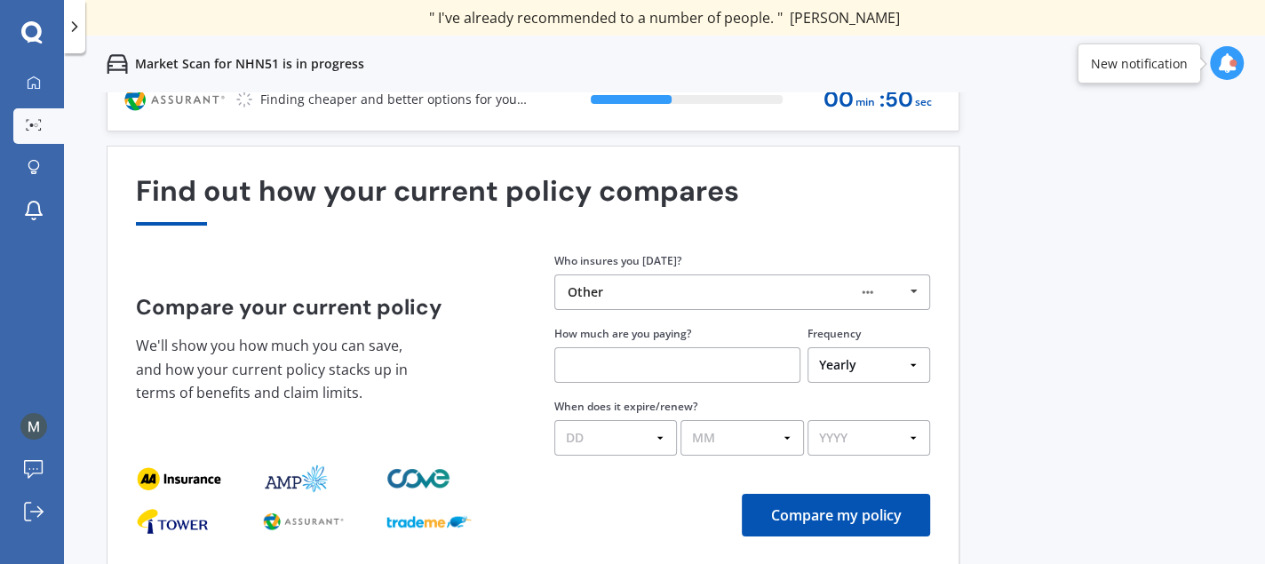
click at [746, 359] on input "text" at bounding box center [677, 365] width 246 height 36
type input "$135.00"
click at [904, 374] on select "Yearly Six-Monthly Quarterly Monthly Fortnightly Weekly One-Off" at bounding box center [868, 365] width 123 height 36
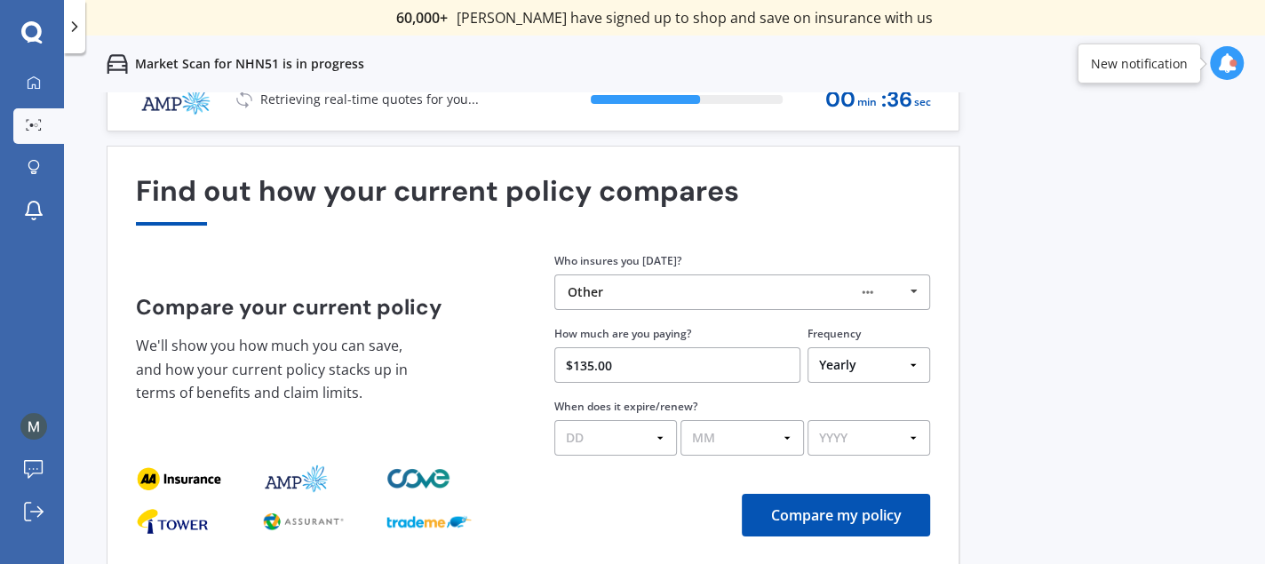
select select "Monthly"
click at [807, 348] on select "Yearly Six-Monthly Quarterly Monthly Fortnightly Weekly One-Off" at bounding box center [868, 365] width 123 height 36
click at [659, 435] on select "DD 01 02 03 04 05 06 07 08 09 10 11 12 13 14 15 16 17 18 19 20 21 22 23 24 25 2…" at bounding box center [615, 438] width 123 height 36
click at [1087, 308] on div "Previous 60,000+ Kiwis have signed up to shop and save on insurance with us " H…" at bounding box center [664, 374] width 1201 height 564
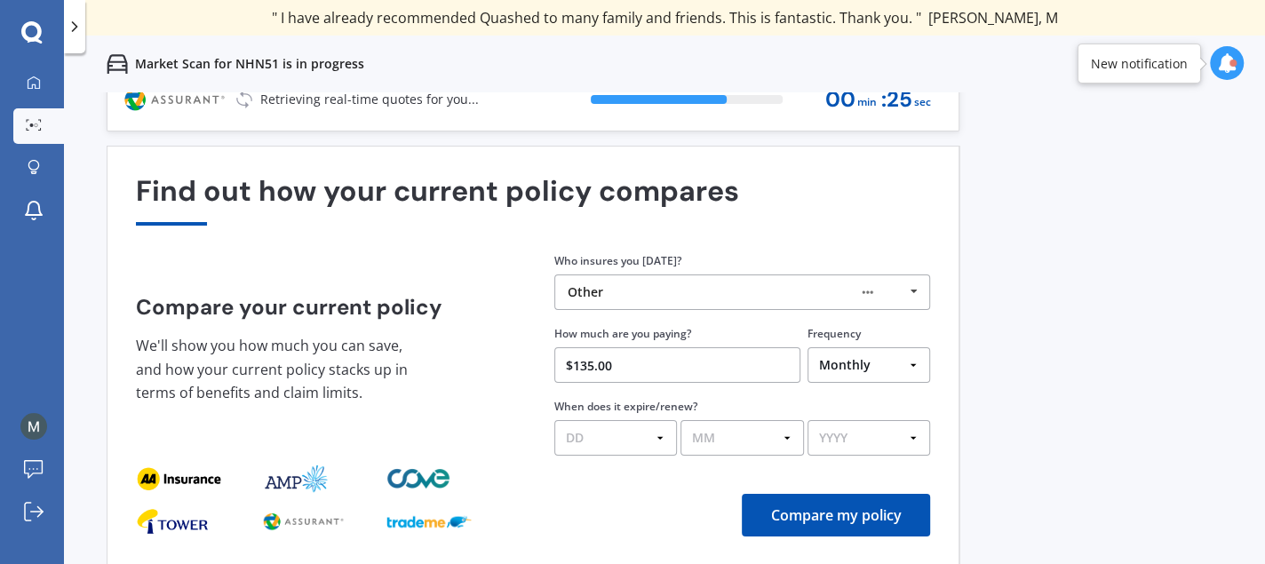
click at [658, 446] on select "DD 01 02 03 04 05 06 07 08 09 10 11 12 13 14 15 16 17 18 19 20 21 22 23 24 25 2…" at bounding box center [615, 438] width 123 height 36
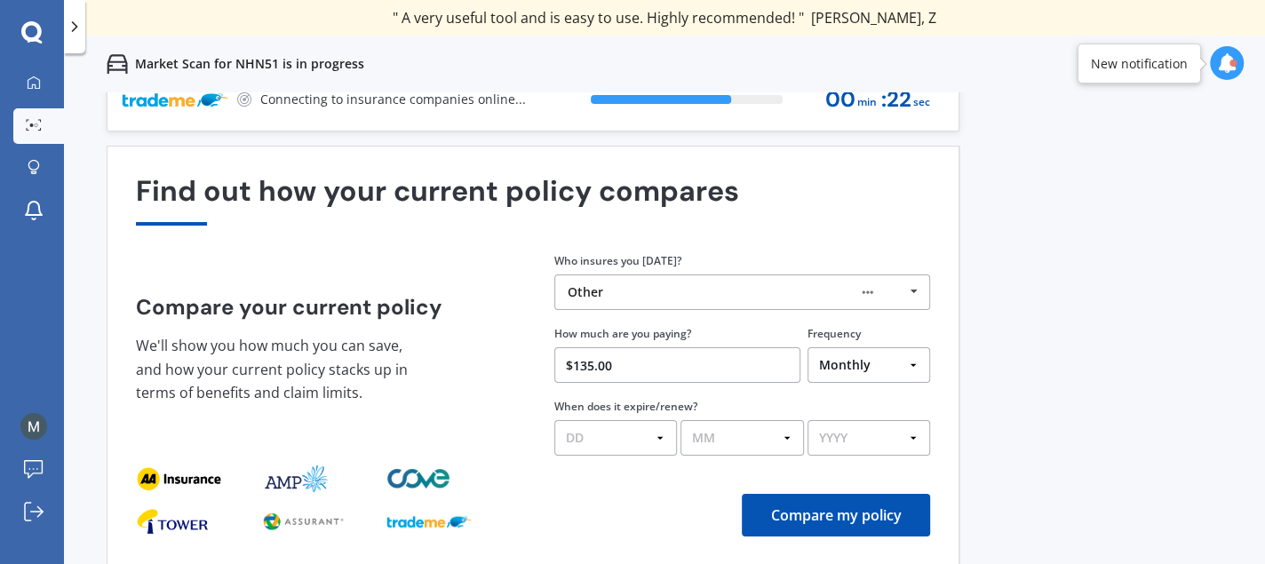
select select "10"
click at [554, 421] on select "DD 01 02 03 04 05 06 07 08 09 10 11 12 13 14 15 16 17 18 19 20 21 22 23 24 25 2…" at bounding box center [615, 438] width 123 height 36
click at [767, 434] on select "MM 01 02 03 04 05 06 07 08 09 10 11 12" at bounding box center [741, 438] width 123 height 36
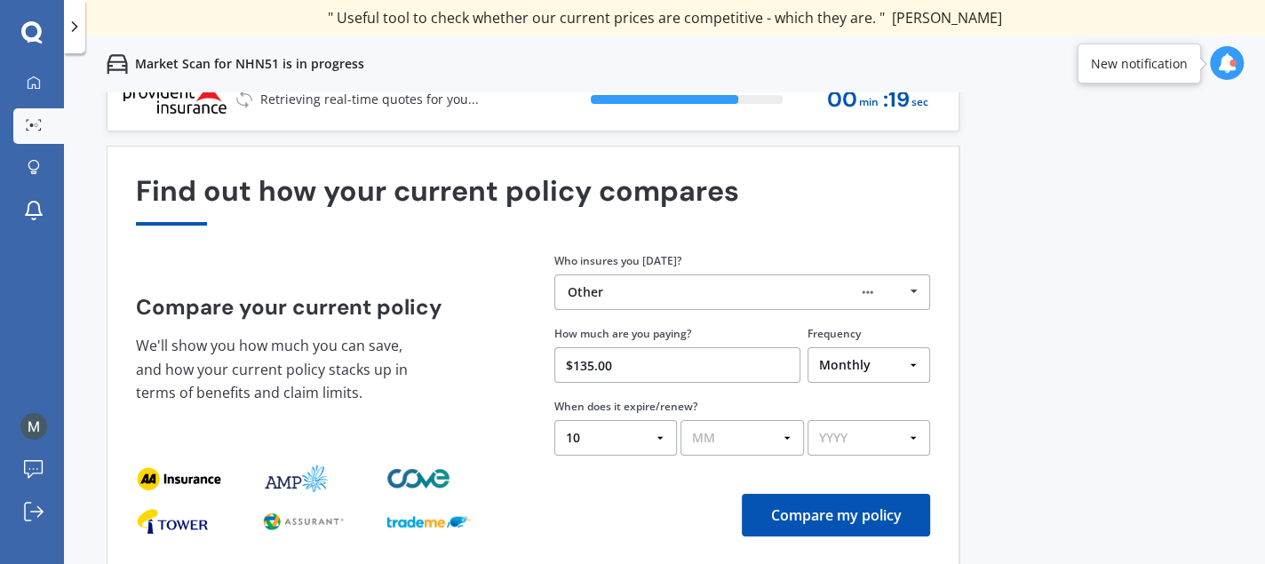
select select "03"
click at [680, 421] on select "MM 01 02 03 04 05 06 07 08 09 10 11 12" at bounding box center [741, 438] width 123 height 36
click at [925, 444] on select "YYYY 2026 2025 2024" at bounding box center [868, 438] width 123 height 36
select select "2026"
click at [807, 421] on select "YYYY 2026 2025 2024" at bounding box center [868, 438] width 123 height 36
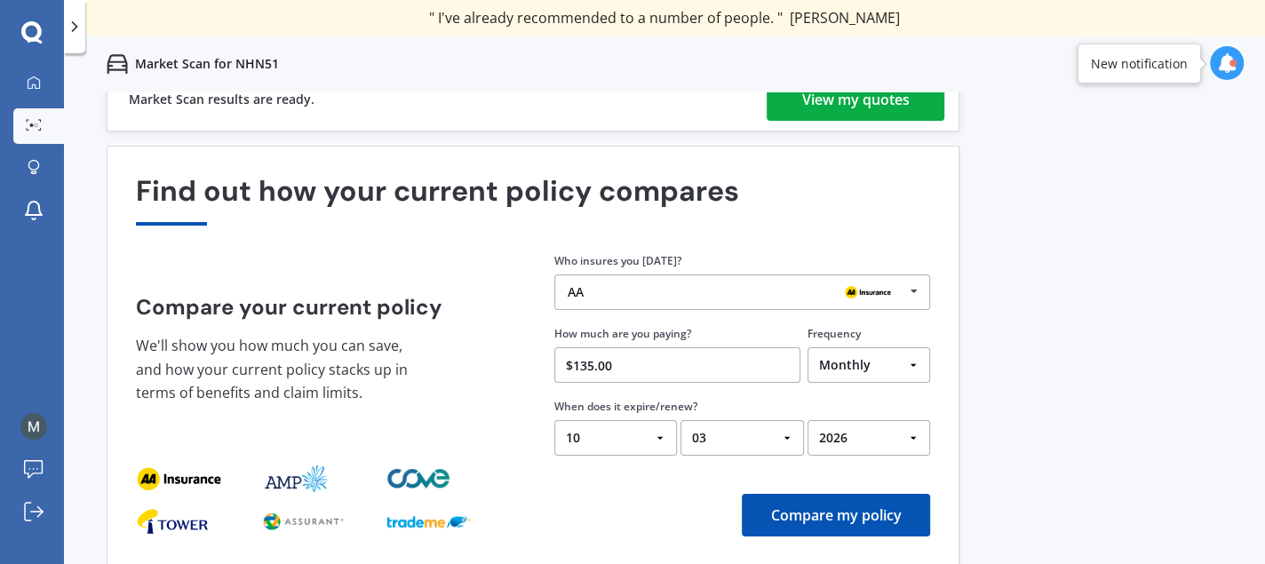
click at [823, 519] on button "Compare my policy" at bounding box center [836, 515] width 188 height 43
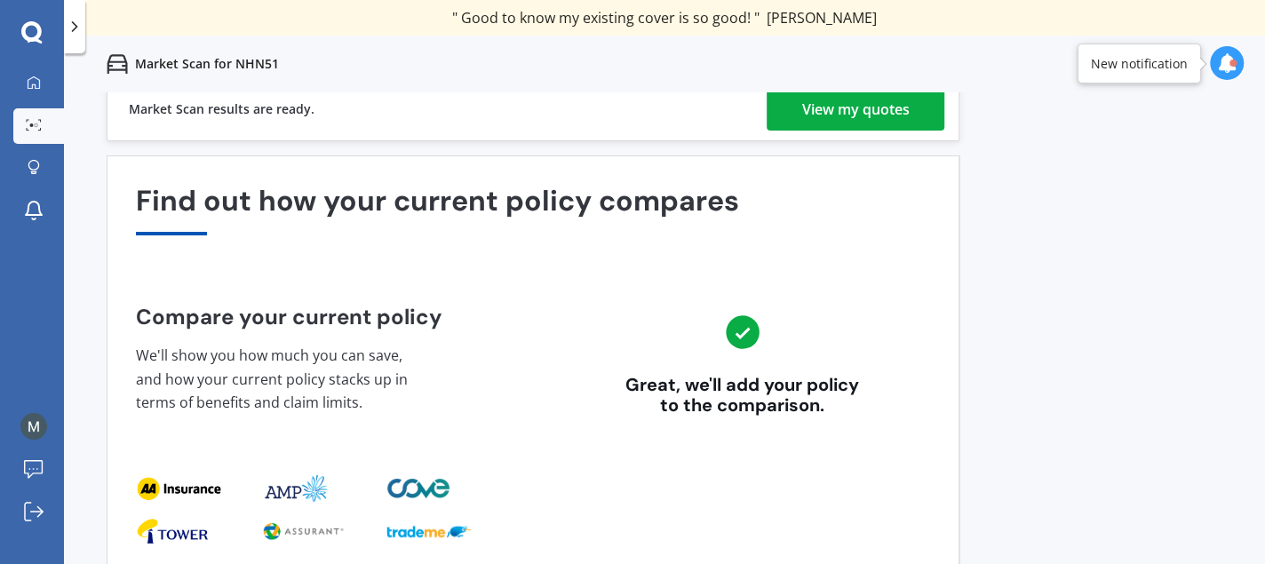
scroll to position [0, 0]
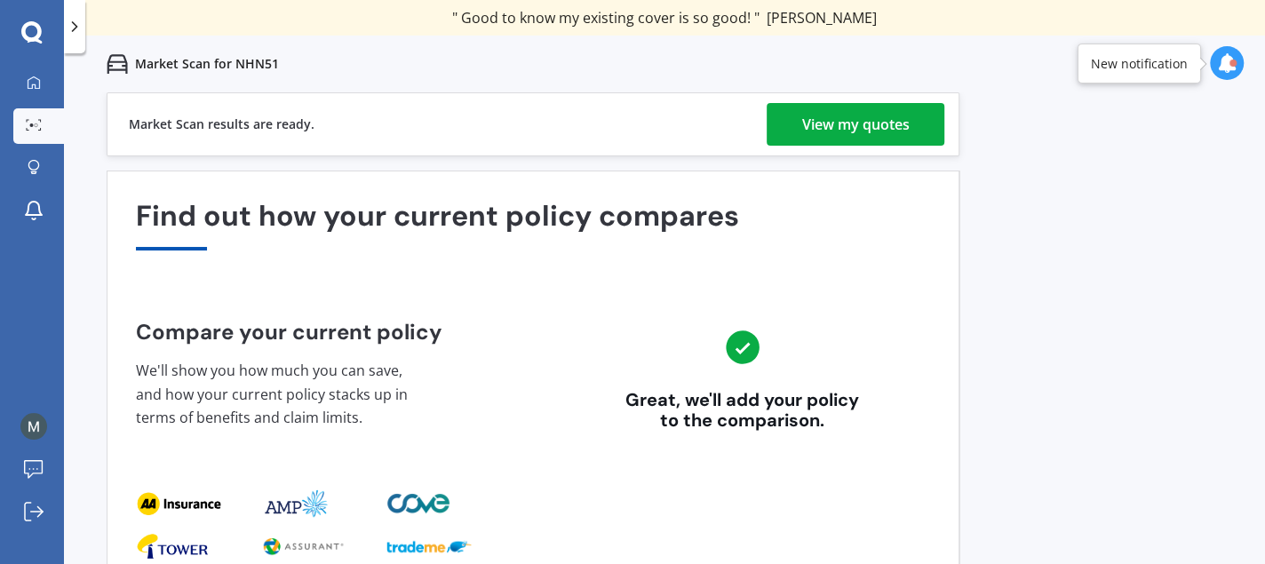
click at [842, 131] on div "View my quotes" at bounding box center [855, 124] width 107 height 43
